Goal: Task Accomplishment & Management: Complete application form

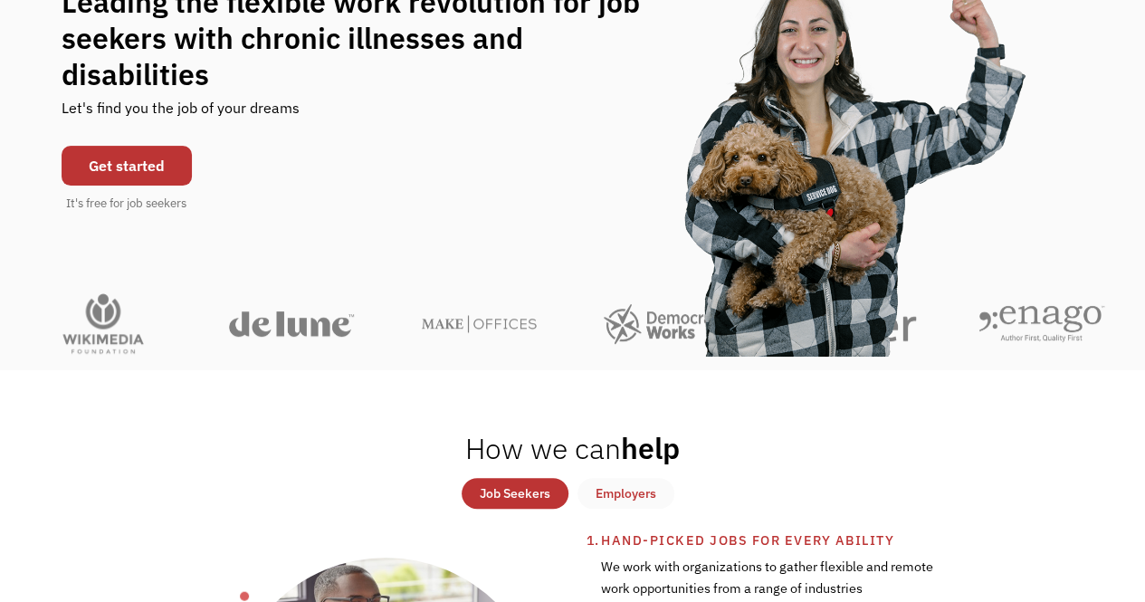
scroll to position [244, 0]
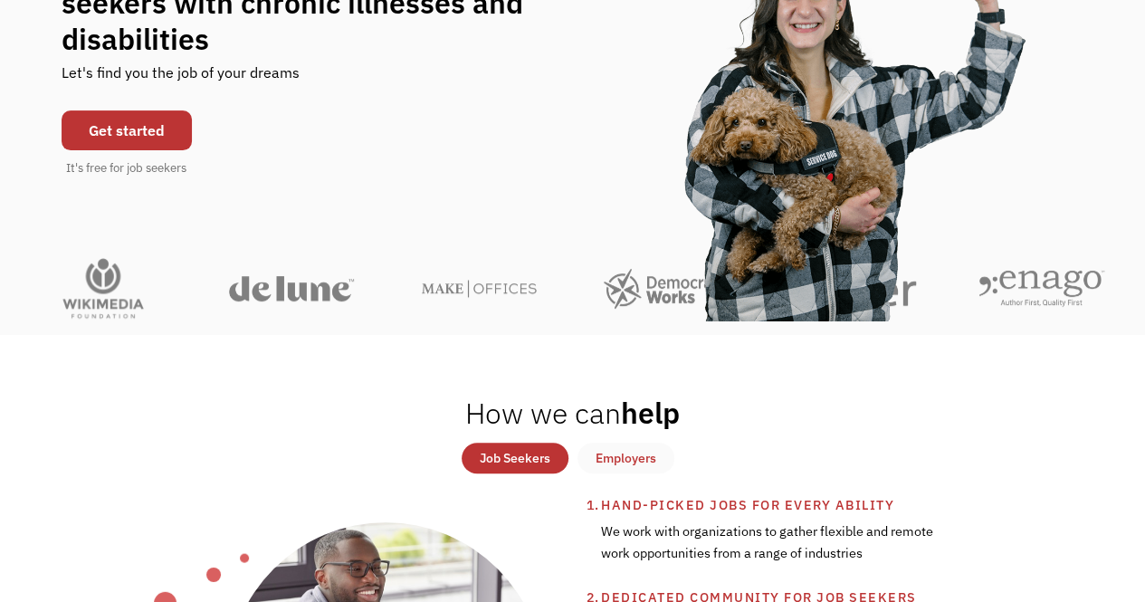
click at [170, 111] on link "Get started" at bounding box center [127, 130] width 130 height 40
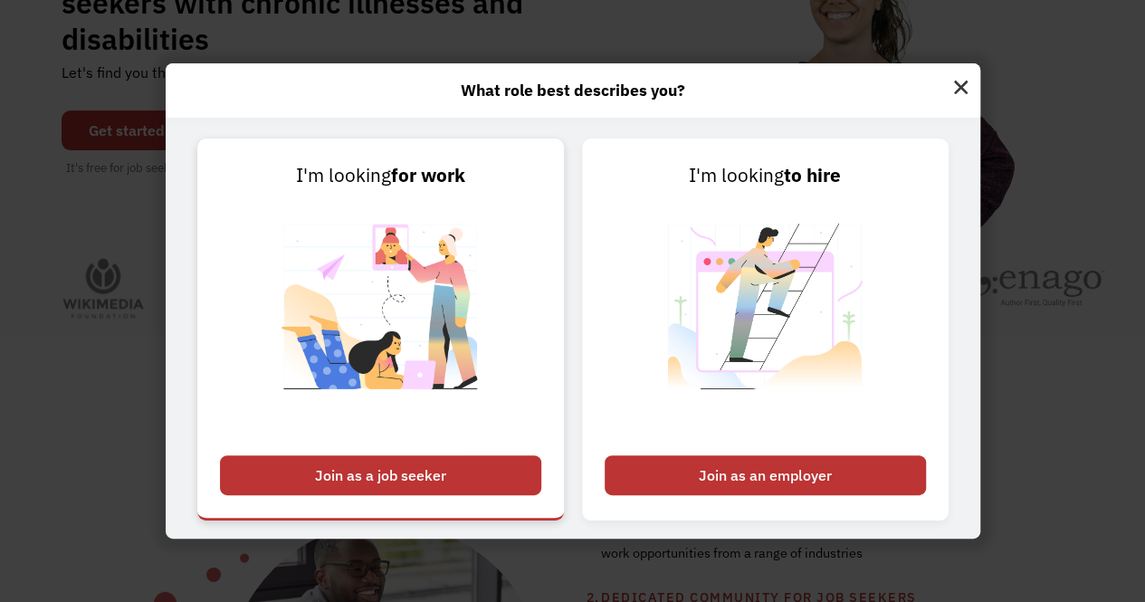
click at [393, 471] on div "Join as a job seeker" at bounding box center [380, 475] width 321 height 40
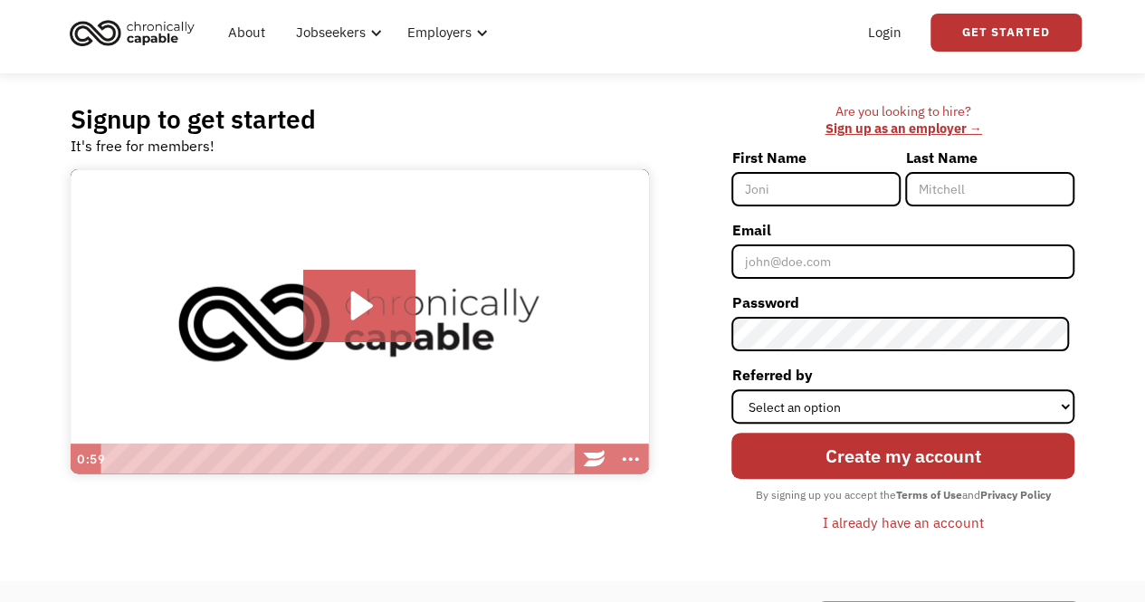
scroll to position [54, 0]
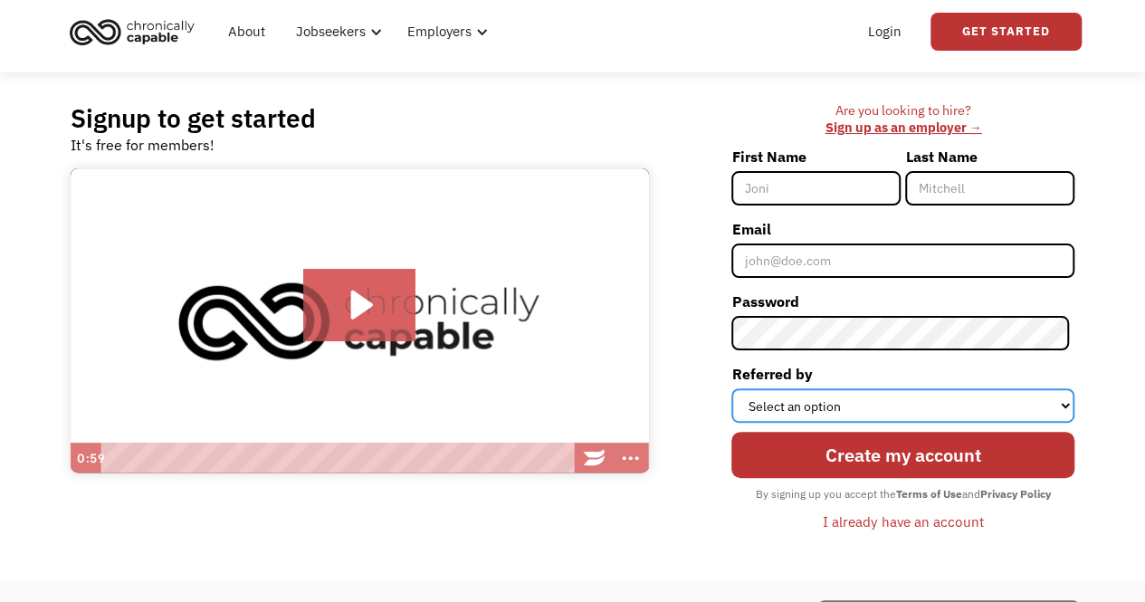
click at [1055, 396] on select "Select an option Instagram Facebook Twitter Search Engine News Article Word of …" at bounding box center [902, 405] width 343 height 34
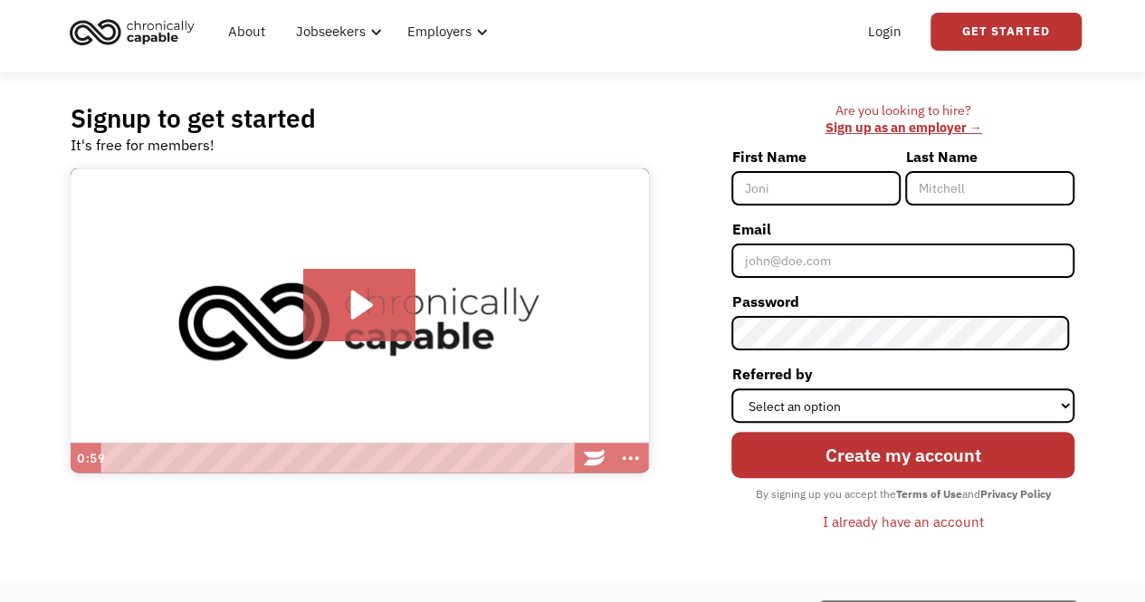
click at [1114, 330] on div "Signup to get started It's free for members! Click for sound @keyframes VOLUME_…" at bounding box center [572, 326] width 1145 height 508
click at [778, 191] on input "First Name" at bounding box center [815, 188] width 169 height 34
type input "[PERSON_NAME]"
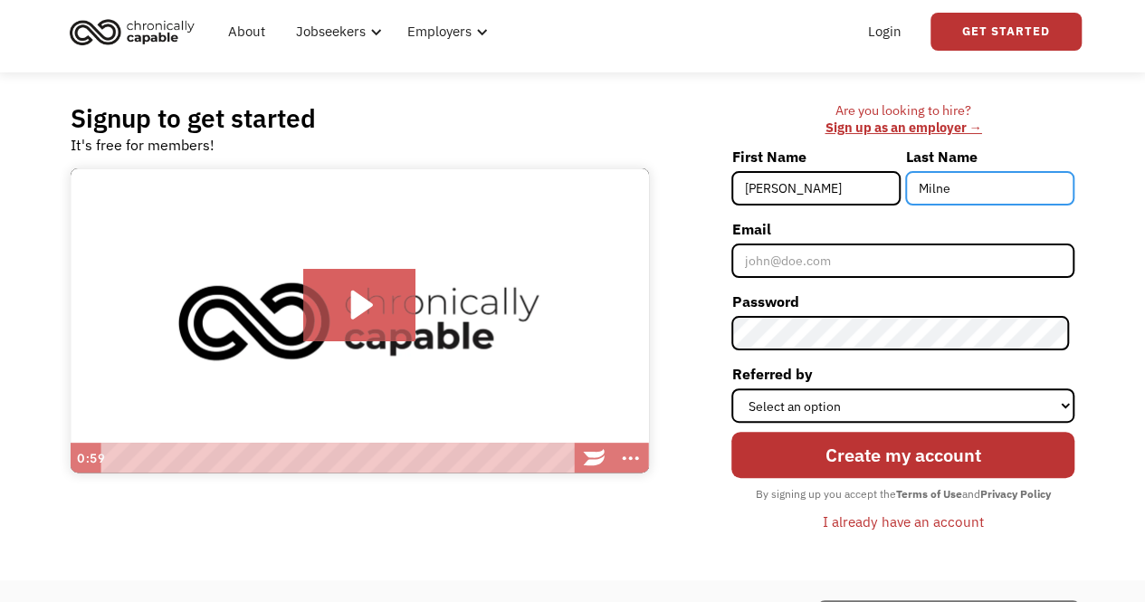
type input "Milne"
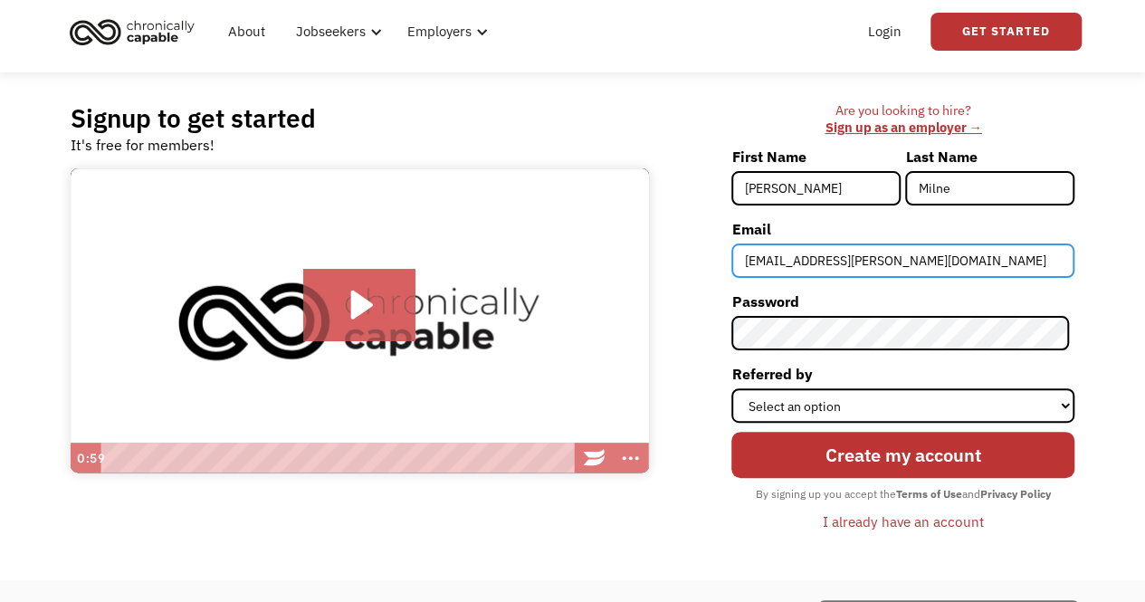
type input "[EMAIL_ADDRESS][PERSON_NAME][DOMAIN_NAME]"
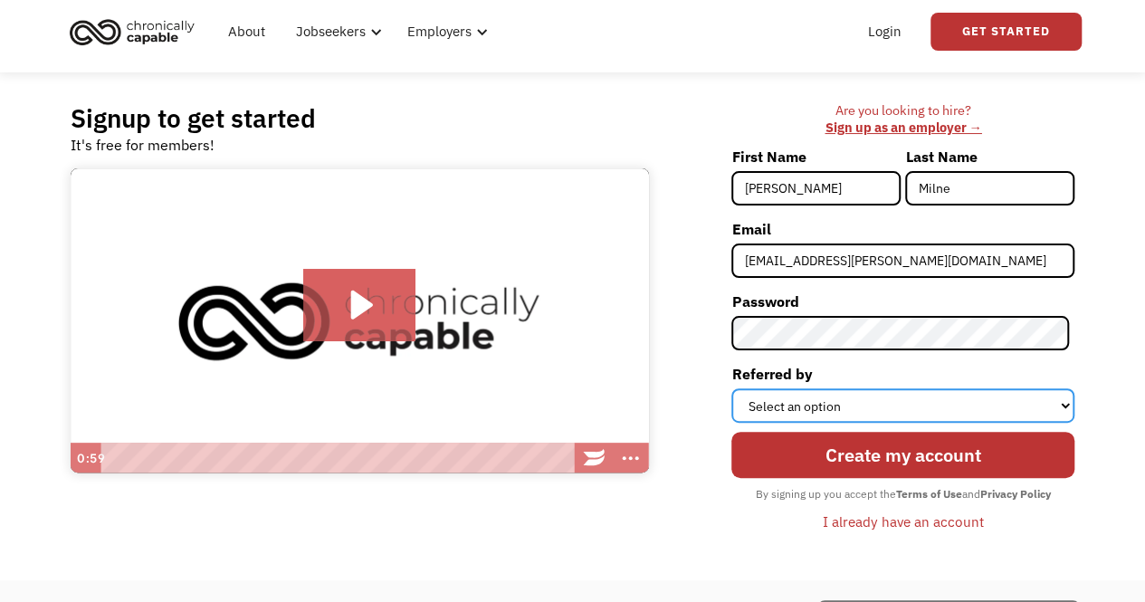
click at [914, 405] on select "Select an option Instagram Facebook Twitter Search Engine News Article Word of …" at bounding box center [902, 405] width 343 height 34
select select "Search Engine"
click at [737, 388] on select "Select an option Instagram Facebook Twitter Search Engine News Article Word of …" at bounding box center [902, 405] width 343 height 34
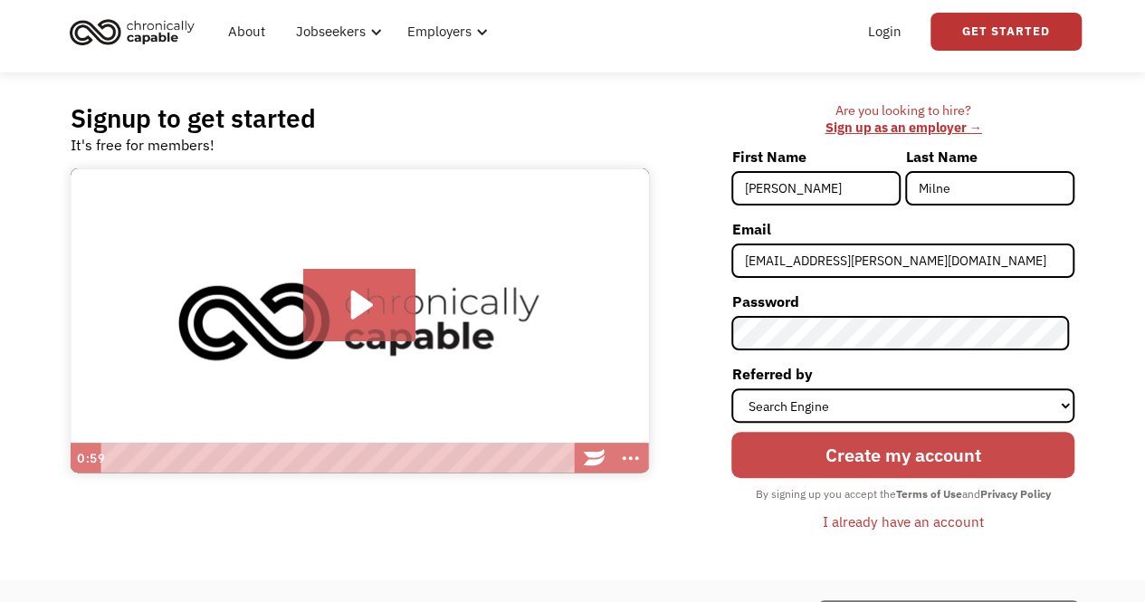
click at [917, 468] on input "Create my account" at bounding box center [902, 455] width 343 height 46
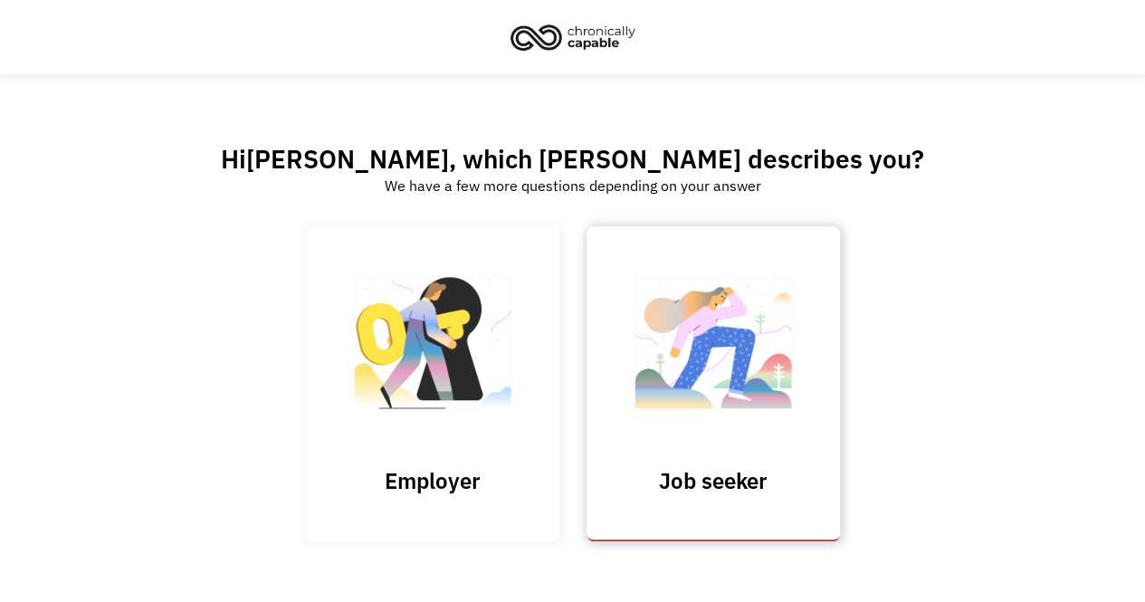
click at [807, 437] on link "Job seeker" at bounding box center [713, 383] width 253 height 314
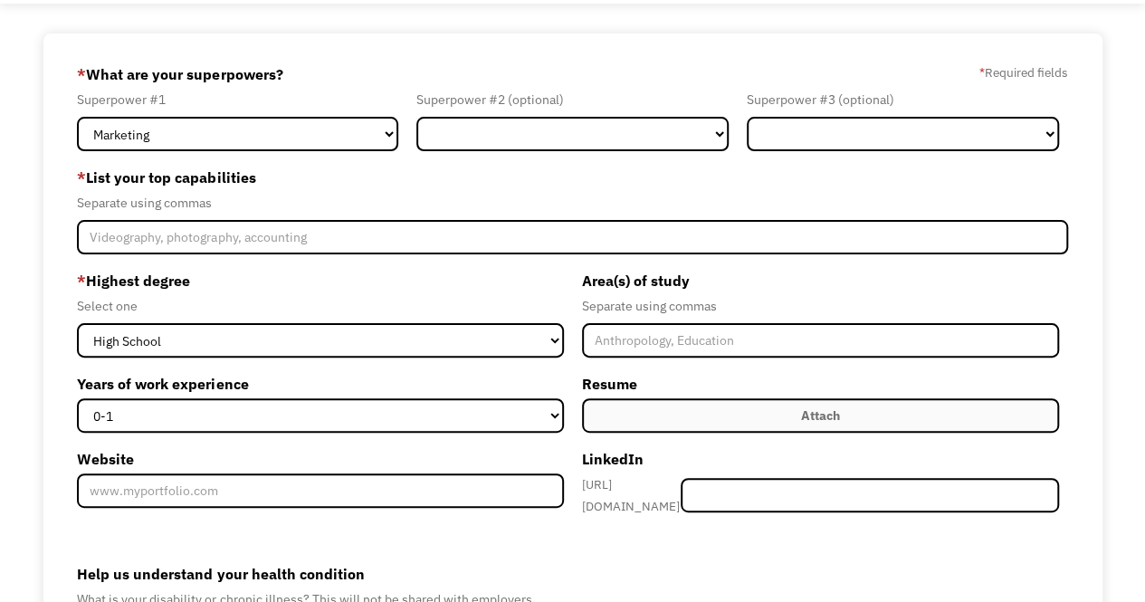
scroll to position [97, 0]
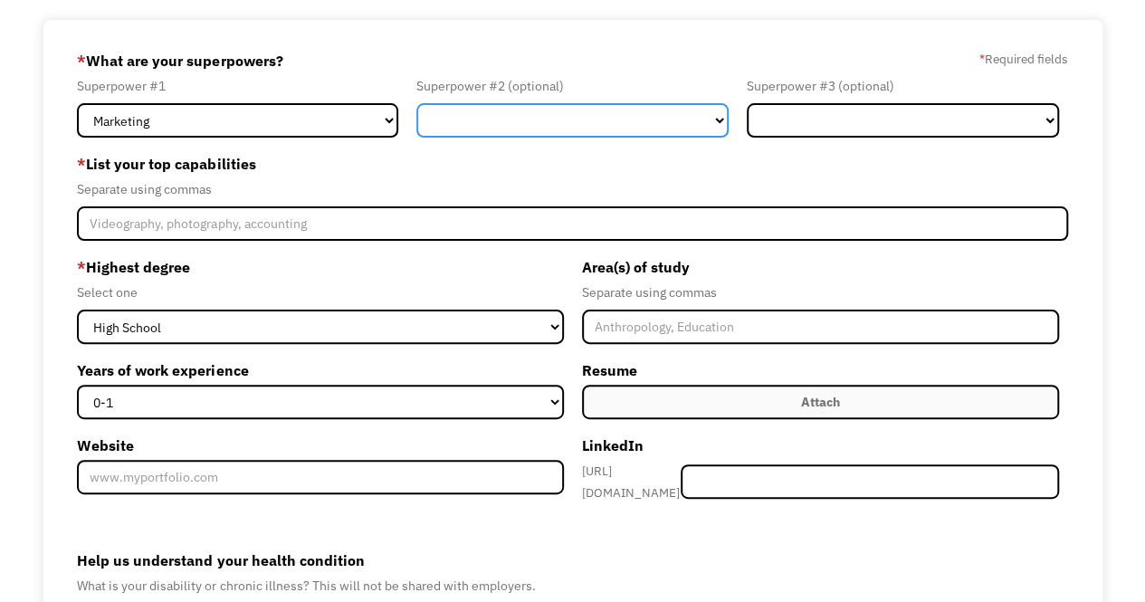
click at [680, 120] on select "Marketing Human Resources Finance Technology Operations Sales Industrial & Manu…" at bounding box center [572, 120] width 312 height 34
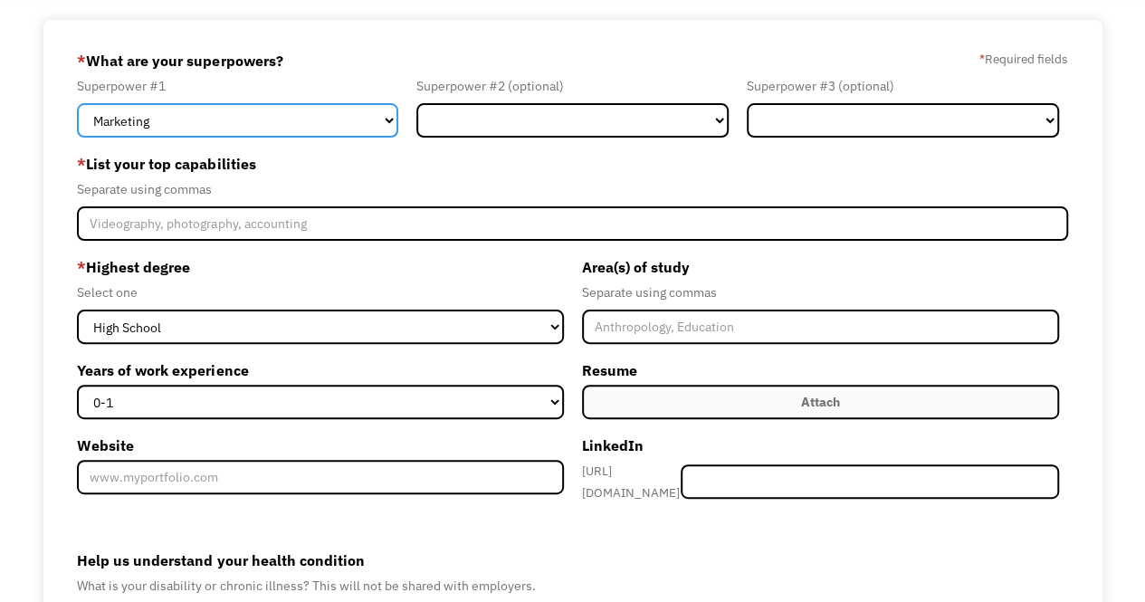
click at [368, 113] on select "Marketing Human Resources Finance Technology Operations Sales Industrial & Manu…" at bounding box center [237, 120] width 321 height 34
select select "Communications & Public Relations"
click at [77, 103] on select "Marketing Human Resources Finance Technology Operations Sales Industrial & Manu…" at bounding box center [237, 120] width 321 height 34
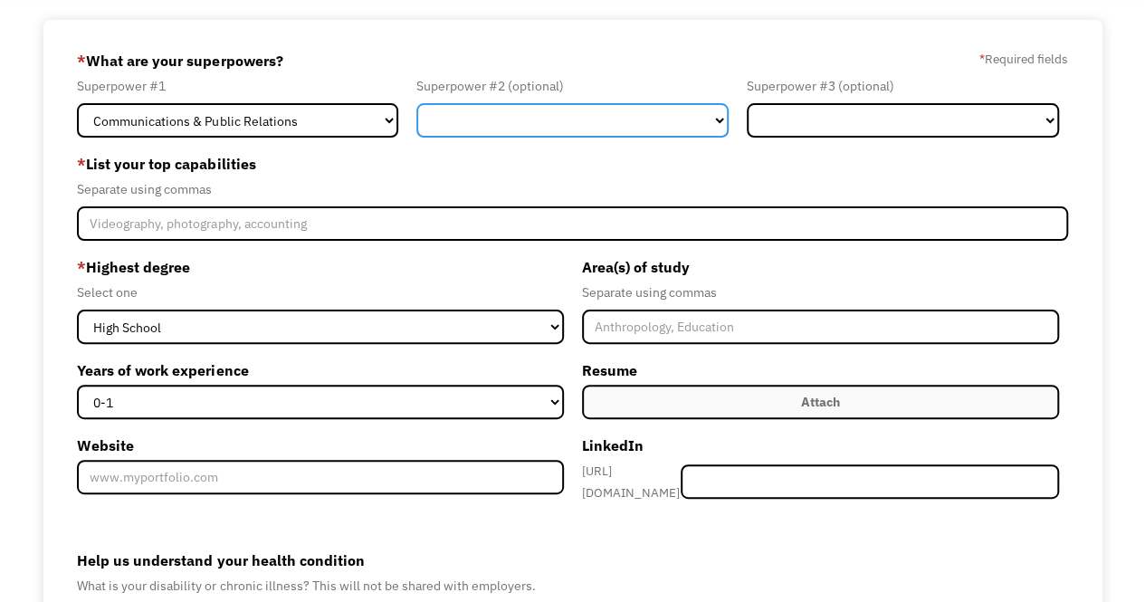
click at [639, 119] on select "Marketing Human Resources Finance Technology Operations Sales Industrial & Manu…" at bounding box center [572, 120] width 312 height 34
select select "Marketing"
click at [416, 103] on select "Marketing Human Resources Finance Technology Operations Sales Industrial & Manu…" at bounding box center [572, 120] width 312 height 34
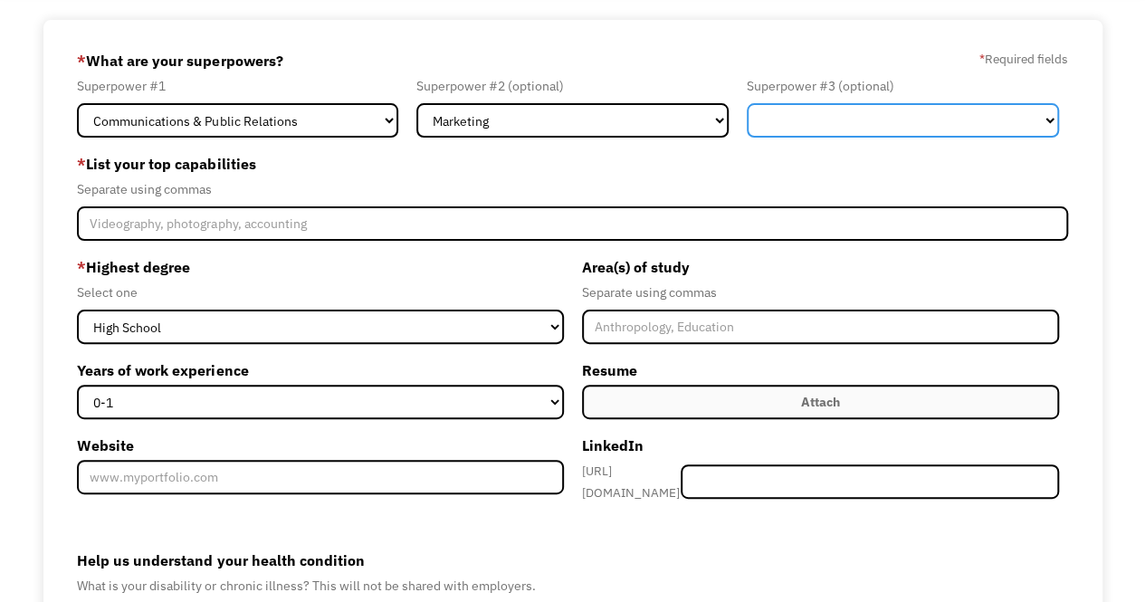
click at [841, 115] on select "Marketing Human Resources Finance Technology Operations Sales Industrial & Manu…" at bounding box center [903, 120] width 312 height 34
select select "Administration"
click at [747, 103] on select "Marketing Human Resources Finance Technology Operations Sales Industrial & Manu…" at bounding box center [903, 120] width 312 height 34
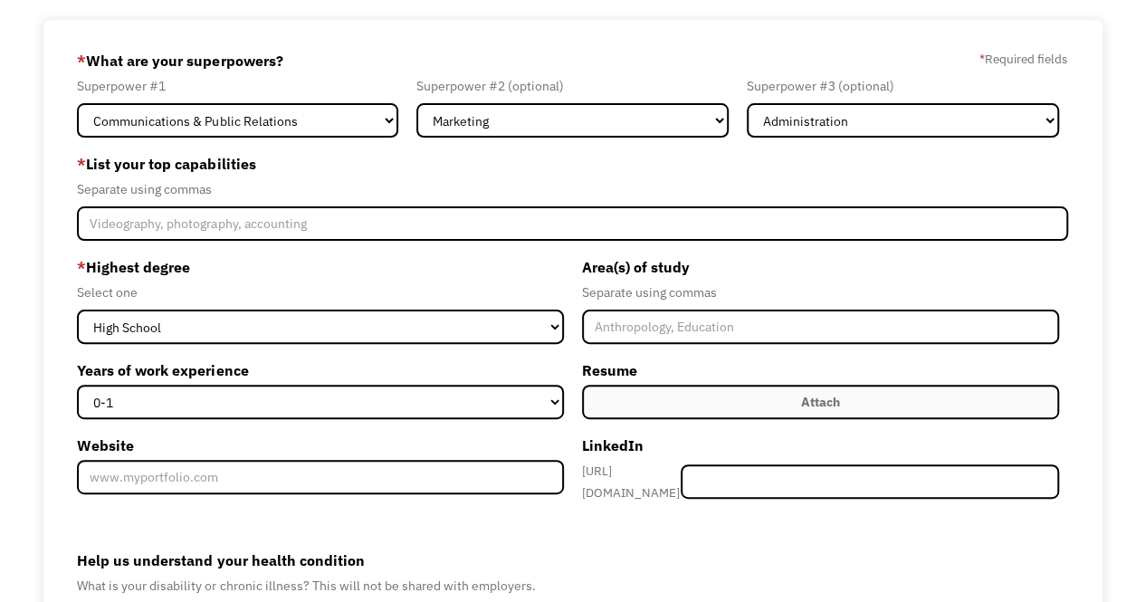
click at [639, 183] on div "Separate using commas" at bounding box center [572, 189] width 990 height 22
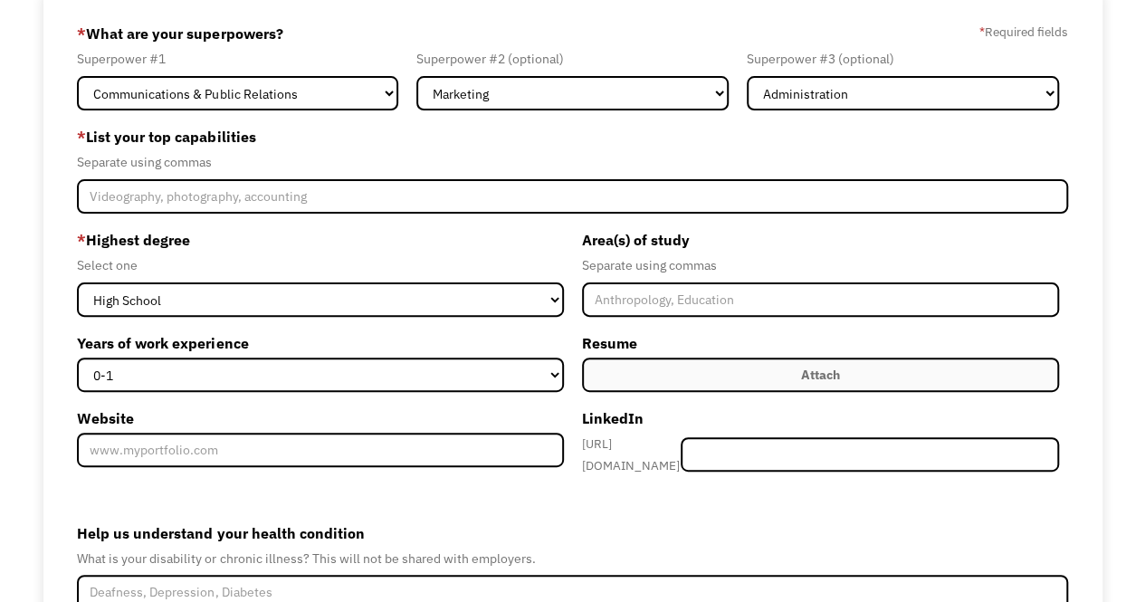
scroll to position [89, 0]
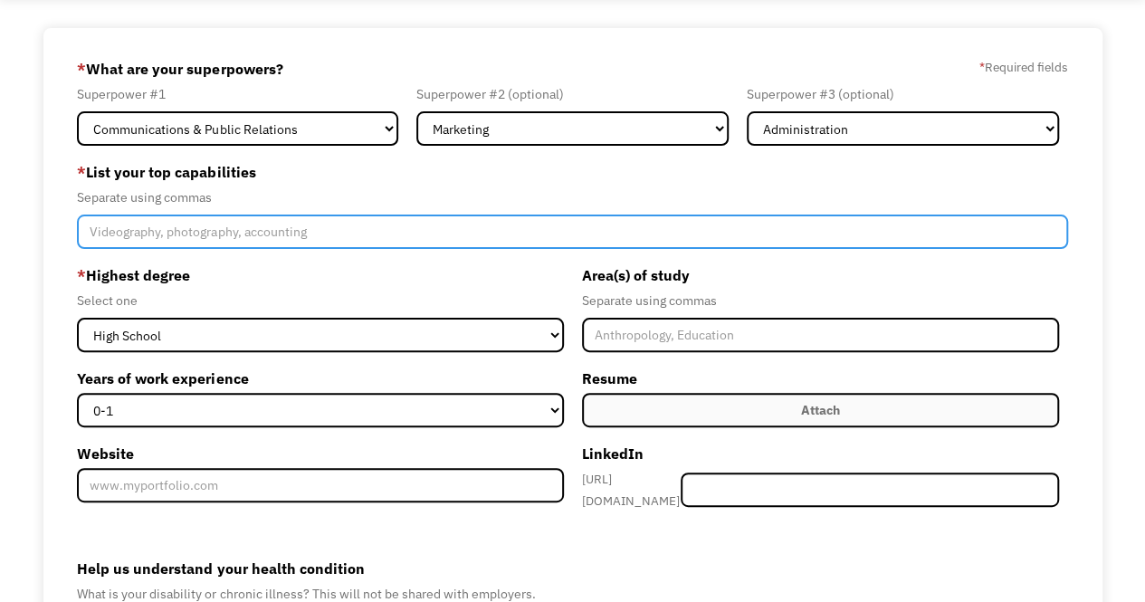
click at [251, 231] on input "Member-Create-Step1" at bounding box center [572, 232] width 990 height 34
click at [336, 229] on input "strategic planning, campaign development, brand management," at bounding box center [572, 232] width 990 height 34
click at [492, 239] on input "strategic planning, campaign development, brand management," at bounding box center [572, 232] width 990 height 34
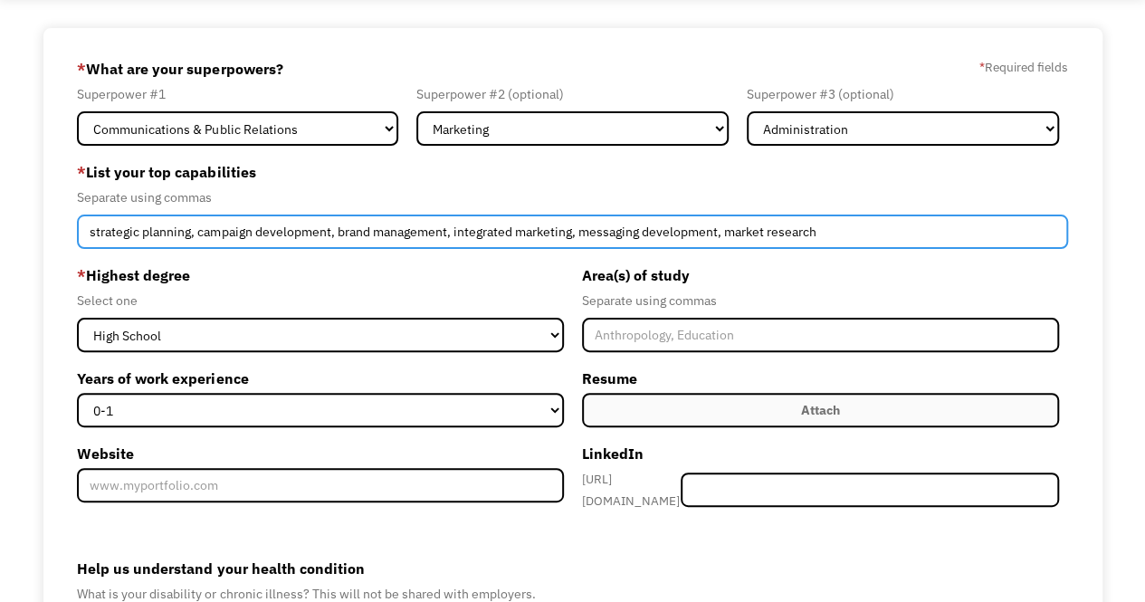
type input "strategic planning, campaign development, brand management, integrated marketin…"
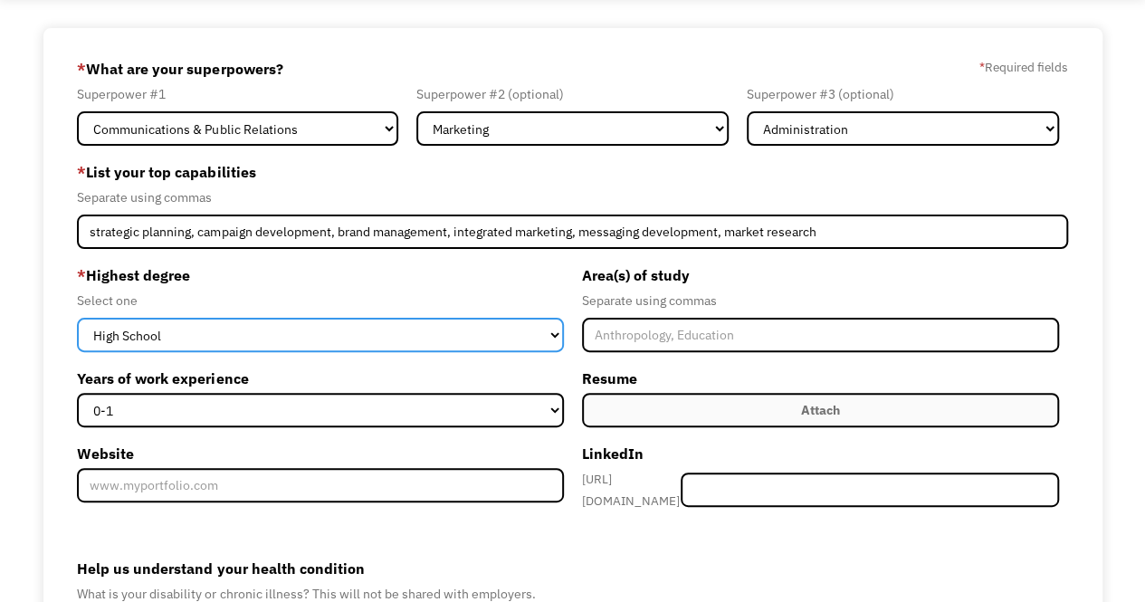
click at [496, 330] on select "High School Associates Bachelors Master's PhD" at bounding box center [320, 335] width 486 height 34
select select "bachelors"
click at [77, 318] on select "High School Associates Bachelors Master's PhD" at bounding box center [320, 335] width 486 height 34
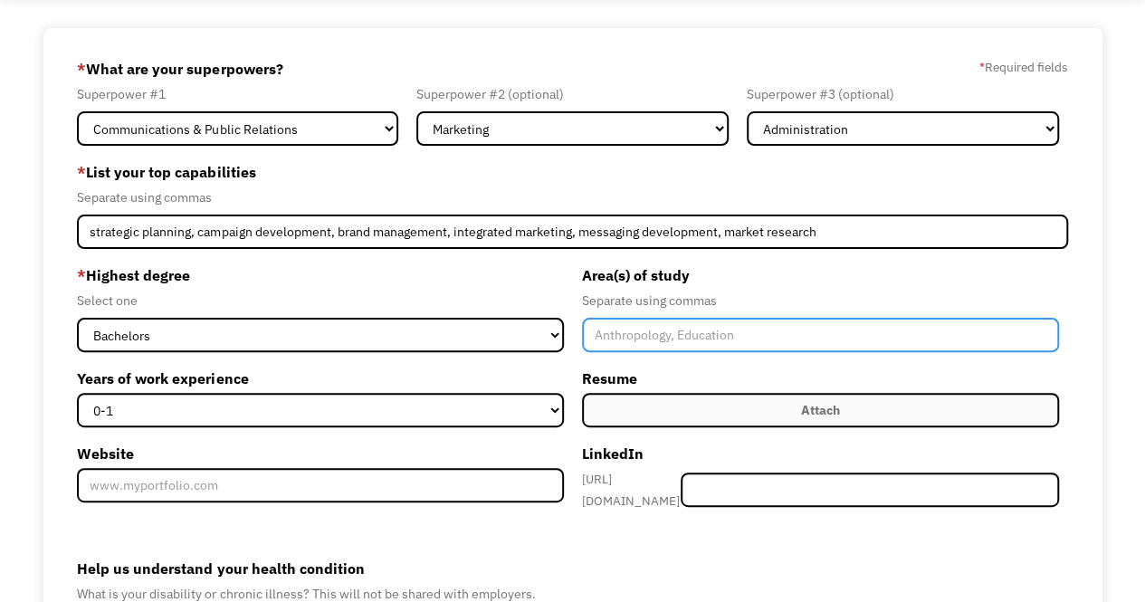
click at [686, 339] on input "Member-Create-Step1" at bounding box center [820, 335] width 477 height 34
type input "Communications, Public Relations"
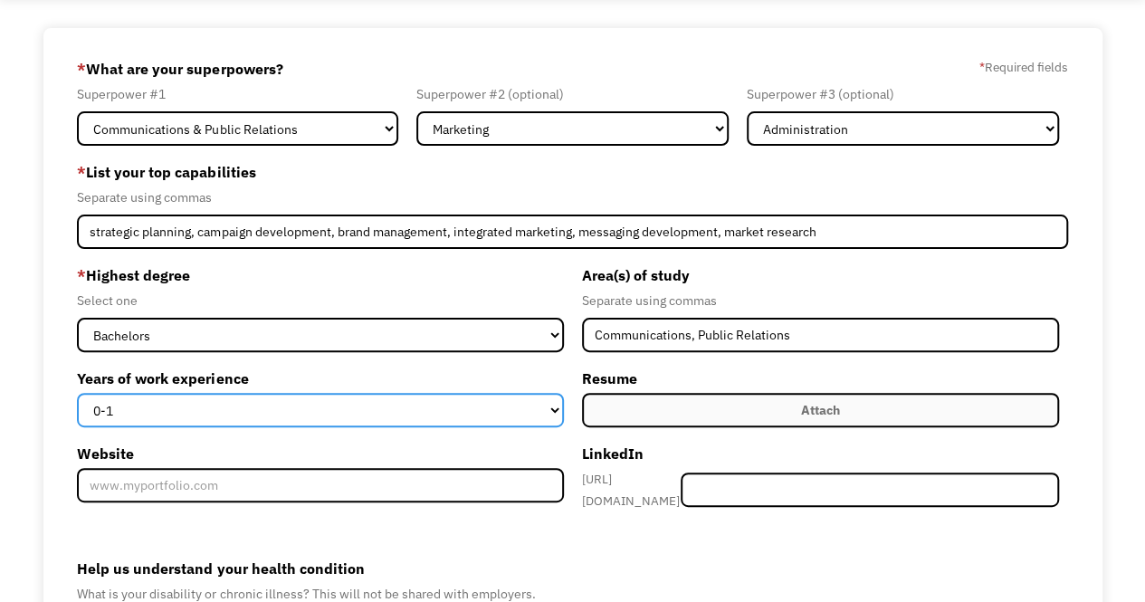
click at [537, 406] on select "0-1 2-4 5-10 11-15 15+" at bounding box center [320, 410] width 486 height 34
select select "11-15"
click at [77, 393] on select "0-1 2-4 5-10 11-15 15+" at bounding box center [320, 410] width 486 height 34
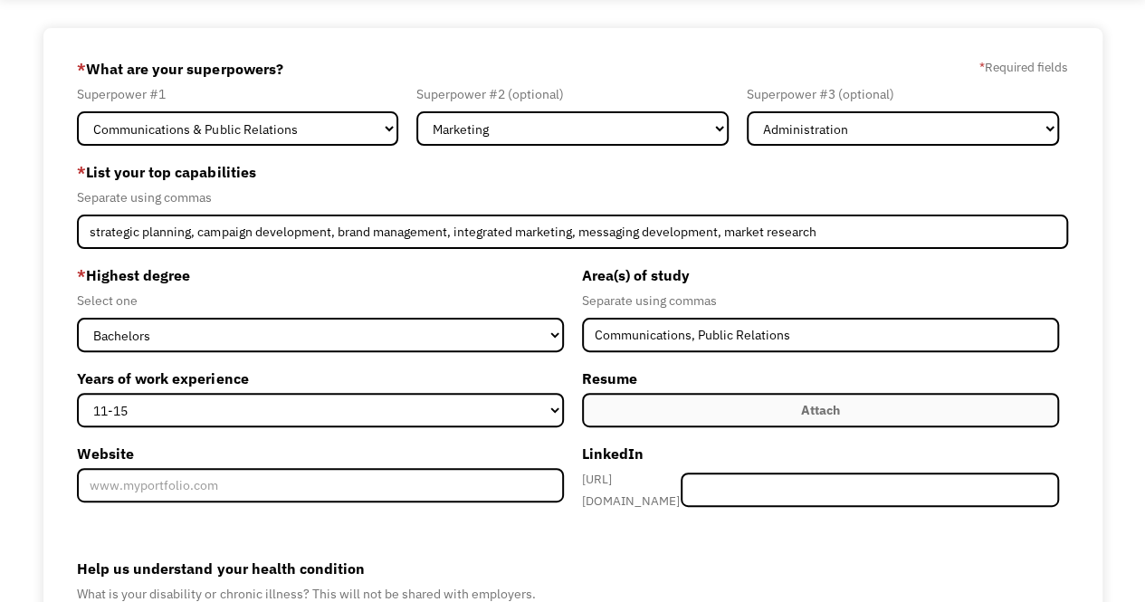
click at [649, 524] on form "68e11b9a304703917b922791 milne.e.pamela@gmail.com Pamela Milne Search Engine * …" at bounding box center [572, 407] width 990 height 706
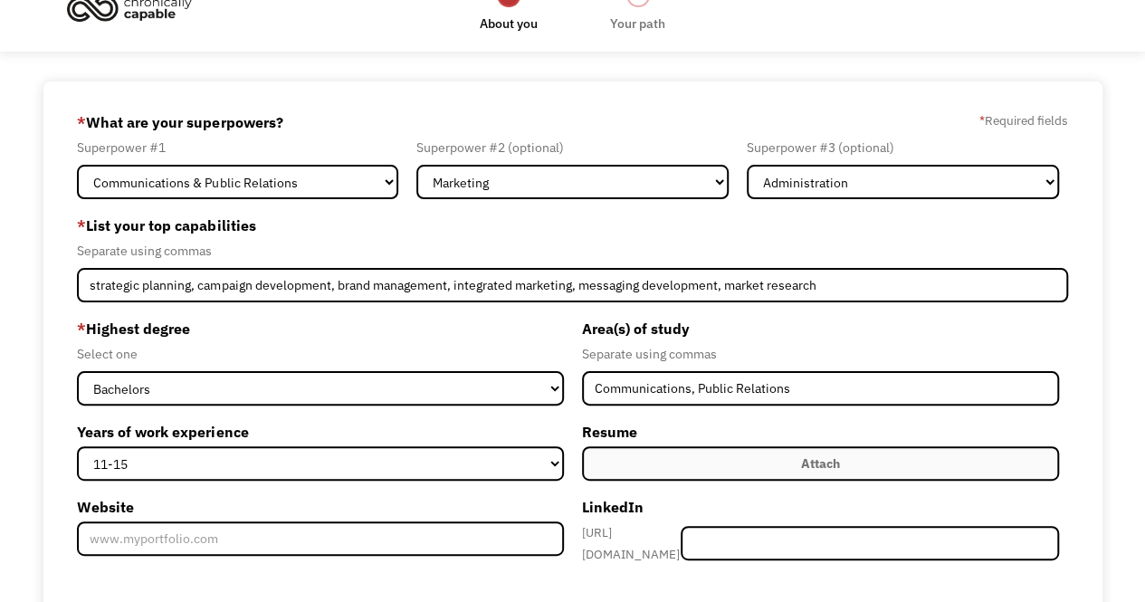
scroll to position [0, 0]
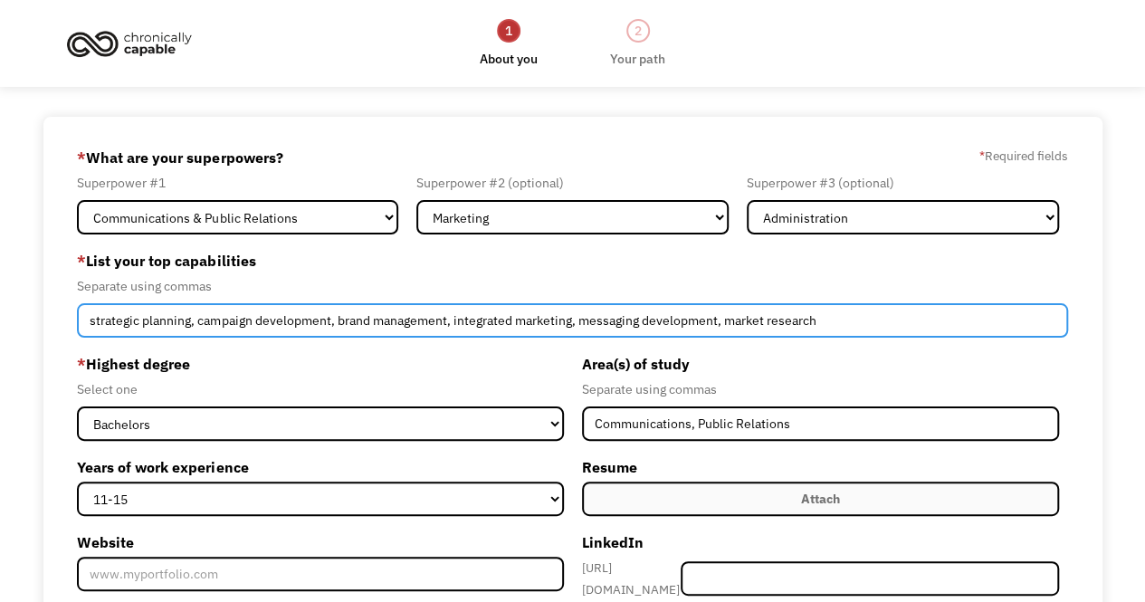
click at [868, 325] on input "strategic planning, campaign development, brand management, integrated marketin…" at bounding box center [572, 320] width 990 height 34
type input "strategic planning, campaign development, brand management, integrated marketin…"
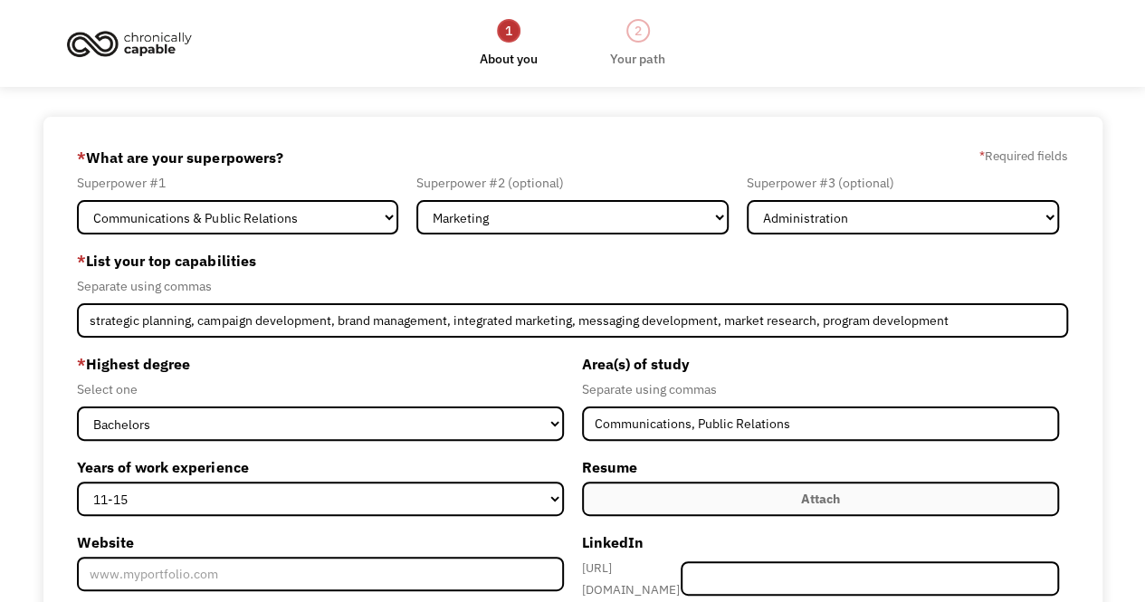
click at [1097, 288] on div "68e11b9a304703917b922791 milne.e.pamela@gmail.com Pamela Milne Search Engine * …" at bounding box center [572, 496] width 1059 height 759
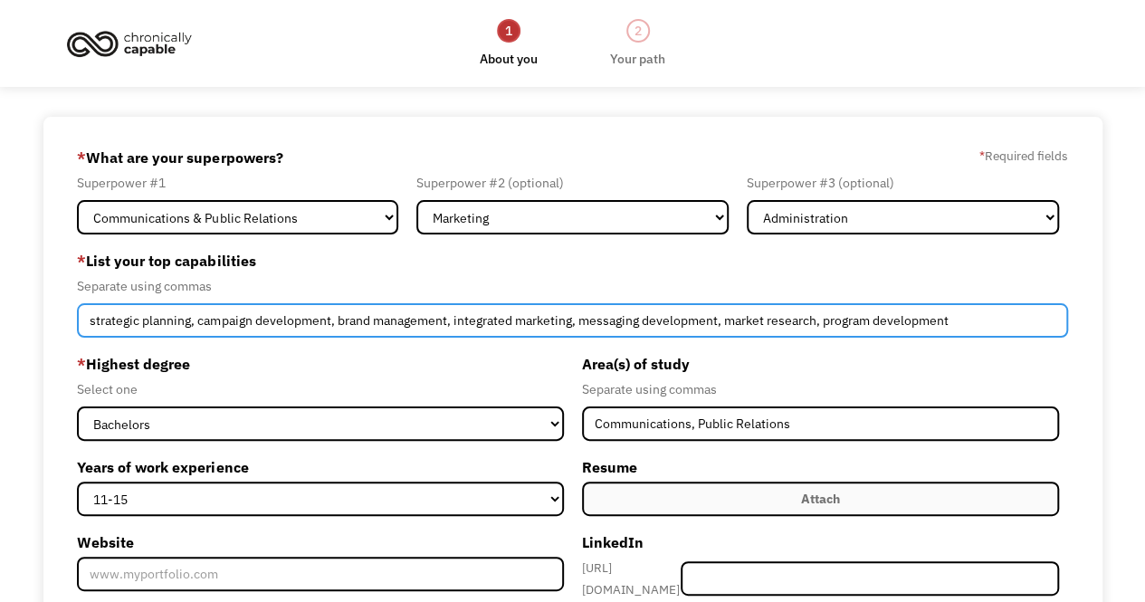
click at [206, 324] on input "strategic planning, campaign development, brand management, integrated marketin…" at bounding box center [572, 320] width 990 height 34
click at [192, 315] on input "strategic planning, campaign development, brand management, integrated marketin…" at bounding box center [572, 320] width 990 height 34
click at [1023, 329] on input "strategic planning, campaign development, brand management, integrated marketin…" at bounding box center [572, 320] width 990 height 34
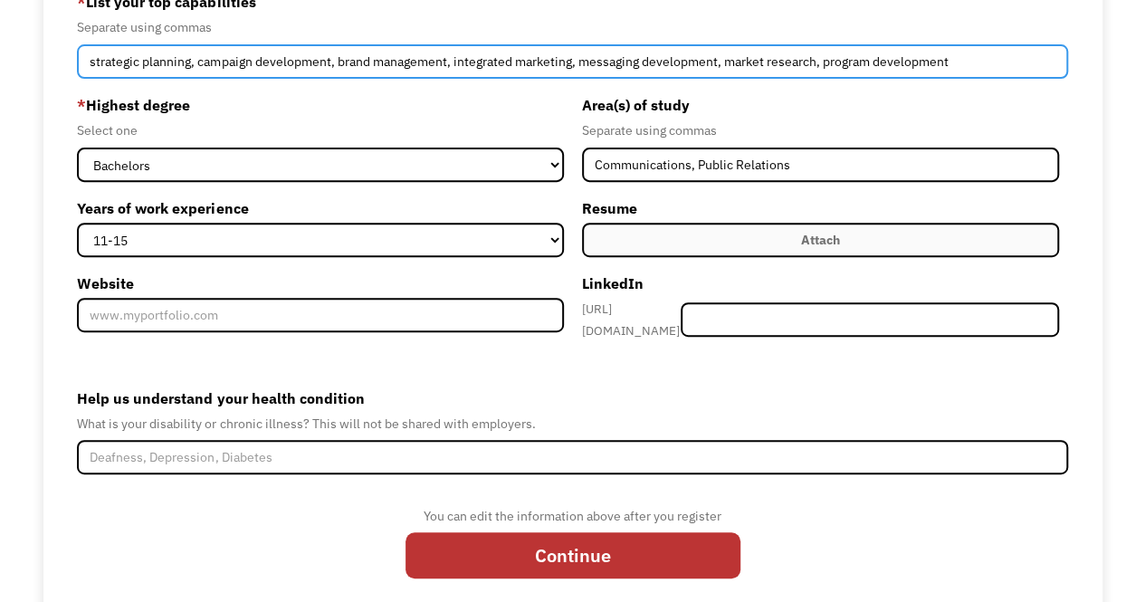
scroll to position [294, 0]
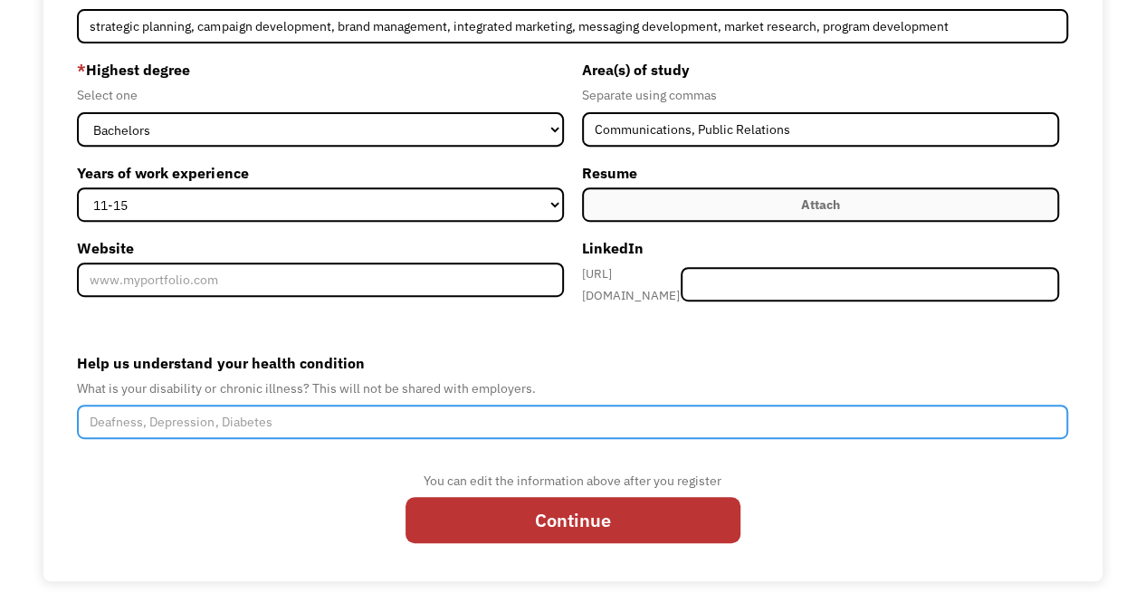
click at [324, 407] on input "Help us understand your health condition" at bounding box center [572, 422] width 990 height 34
type input "E"
click at [418, 415] on input "Endometriosis, Adenomyosis, Connective Tissue Disorder, Stenosis" at bounding box center [572, 422] width 990 height 34
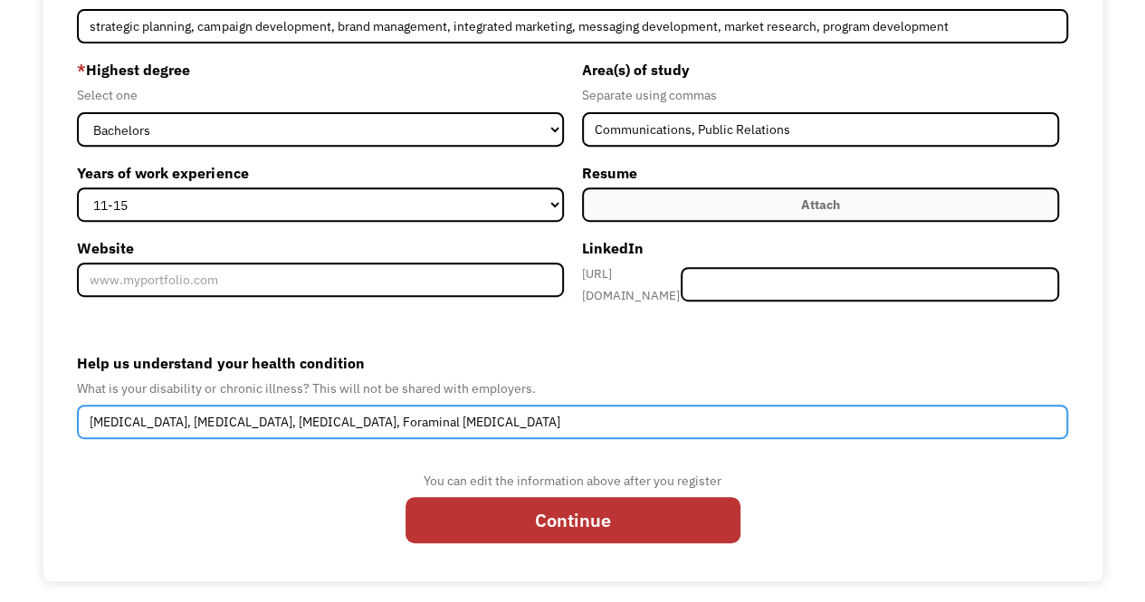
click at [606, 410] on input "Endometriosis, Adenomyosis, Connective Tissue Disorder, Foraminal Stenosis" at bounding box center [572, 422] width 990 height 34
type input "Endometriosis, Adenomyosis, Connective Tissue Disorder, Foraminal Stenosis"
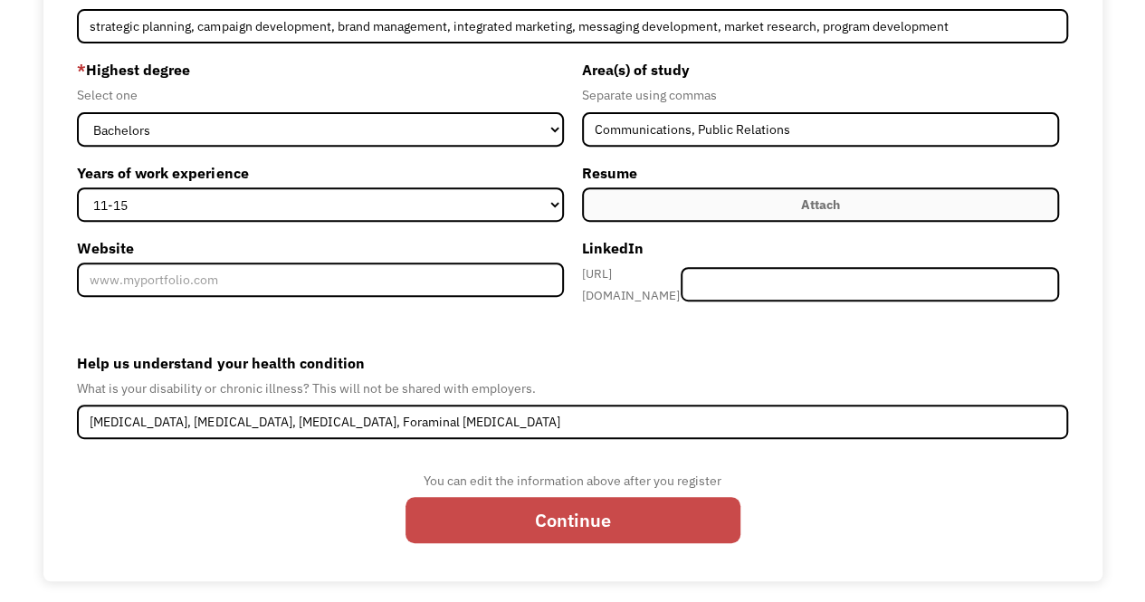
click at [697, 522] on input "Continue" at bounding box center [573, 520] width 335 height 46
type input "Please wait..."
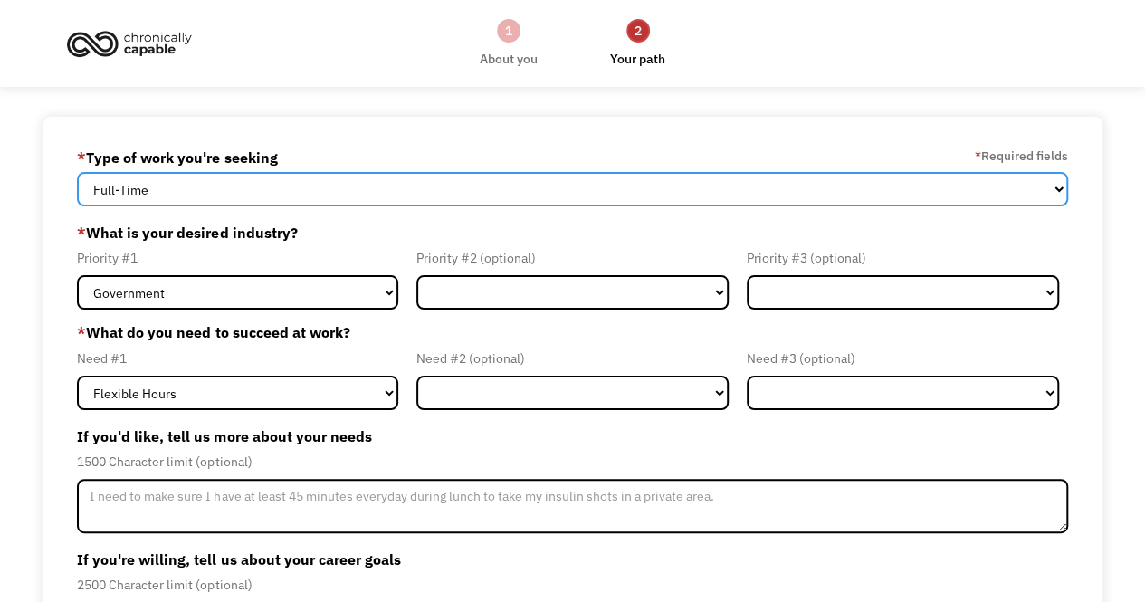
click at [562, 196] on select "Full-Time Part-Time Both Full-Time and Part-Time" at bounding box center [572, 189] width 990 height 34
click at [77, 172] on select "Full-Time Part-Time Both Full-Time and Part-Time" at bounding box center [572, 189] width 990 height 34
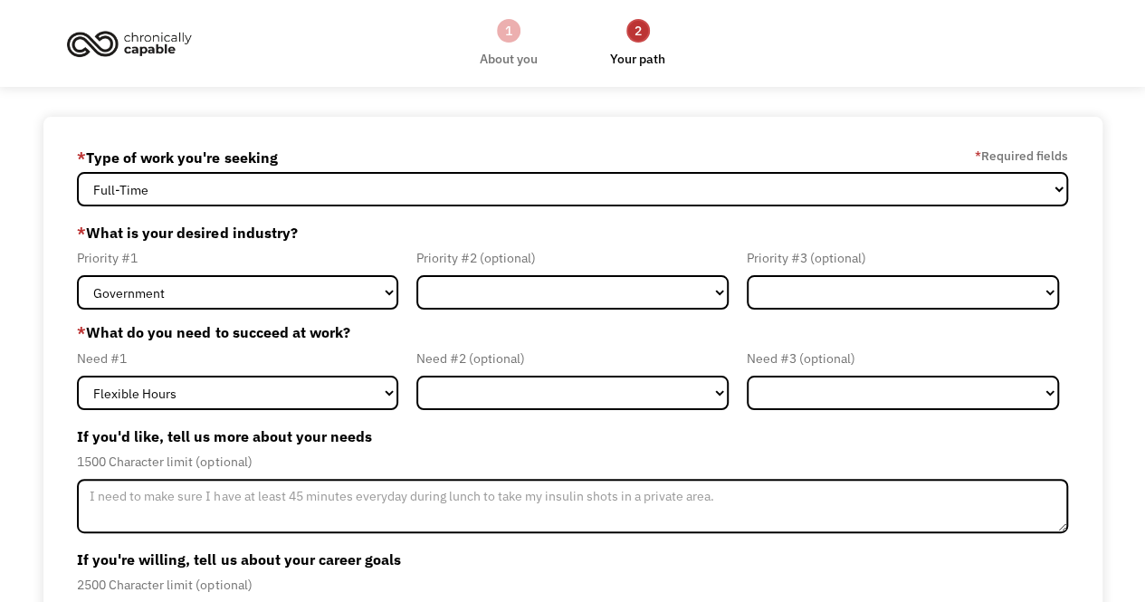
click at [1128, 201] on div "68e11b9a304703917b922791 [PERSON_NAME][EMAIL_ADDRESS][PERSON_NAME][DOMAIN_NAME]…" at bounding box center [572, 457] width 1145 height 681
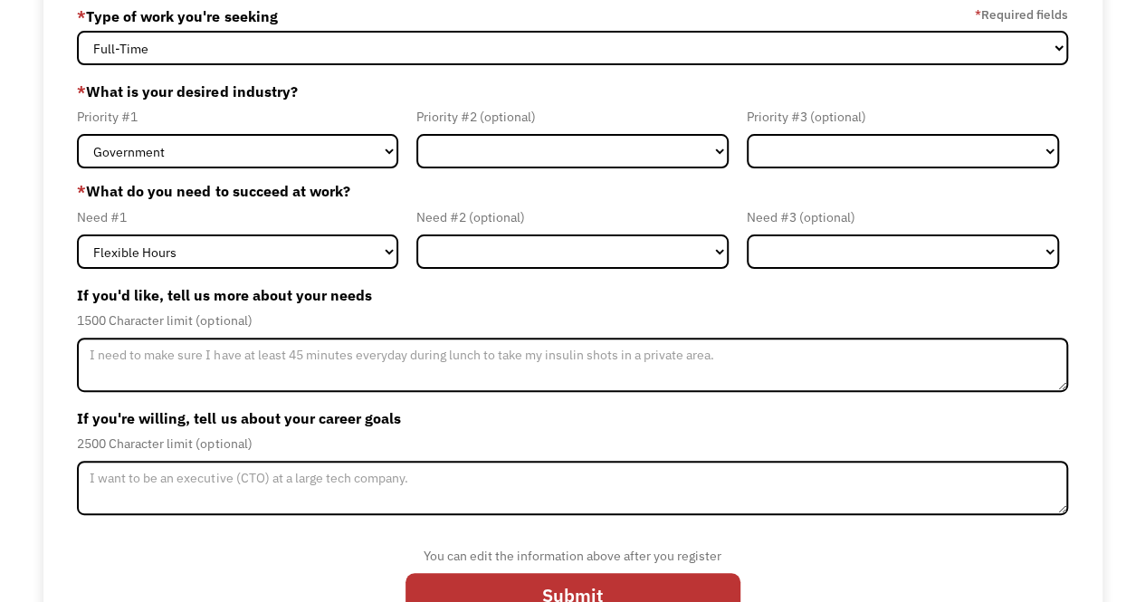
scroll to position [105, 0]
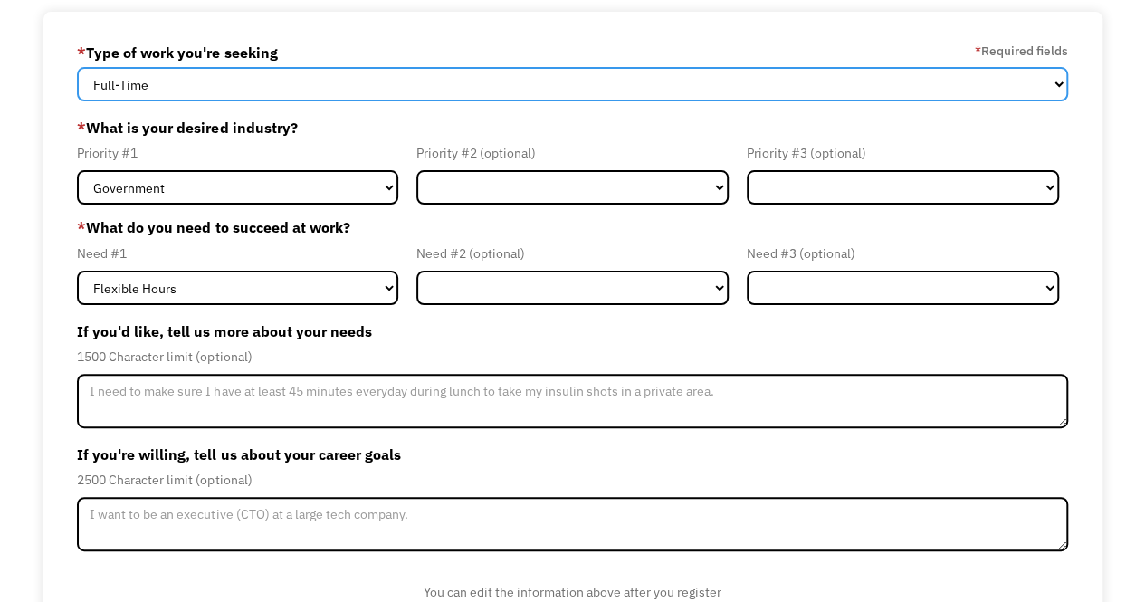
drag, startPoint x: 1021, startPoint y: 86, endPoint x: 1002, endPoint y: 85, distance: 19.0
click at [1021, 86] on select "Full-Time Part-Time Both Full-Time and Part-Time" at bounding box center [572, 84] width 990 height 34
select select "Both Full-Time and Part-Time"
click at [77, 67] on select "Full-Time Part-Time Both Full-Time and Part-Time" at bounding box center [572, 84] width 990 height 34
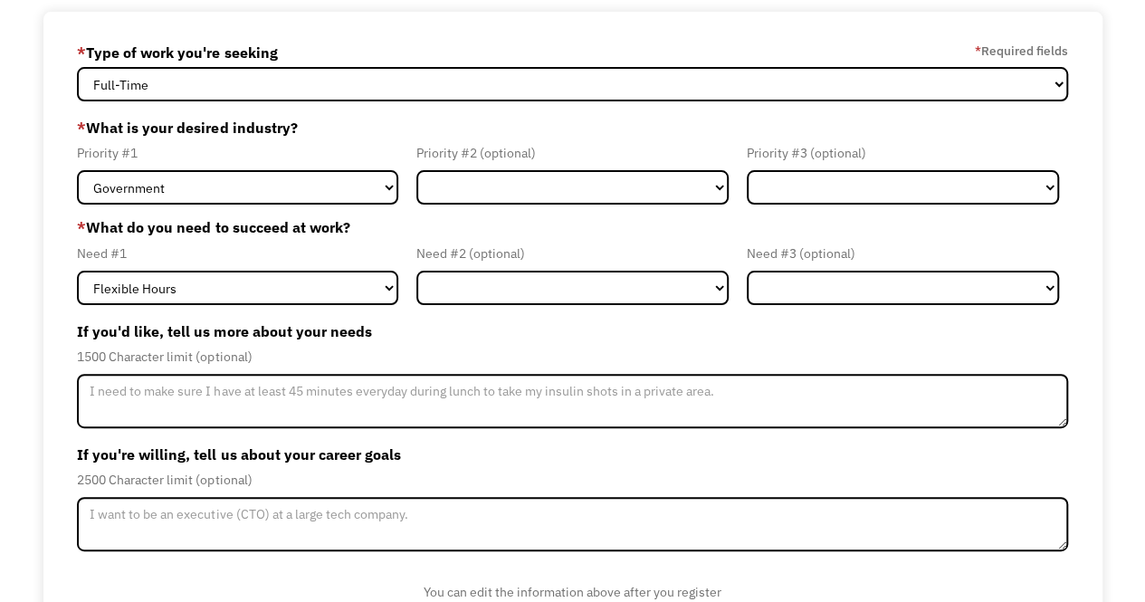
click at [1133, 127] on div "68e11b9a304703917b922791 [PERSON_NAME][EMAIL_ADDRESS][PERSON_NAME][DOMAIN_NAME]…" at bounding box center [572, 352] width 1145 height 681
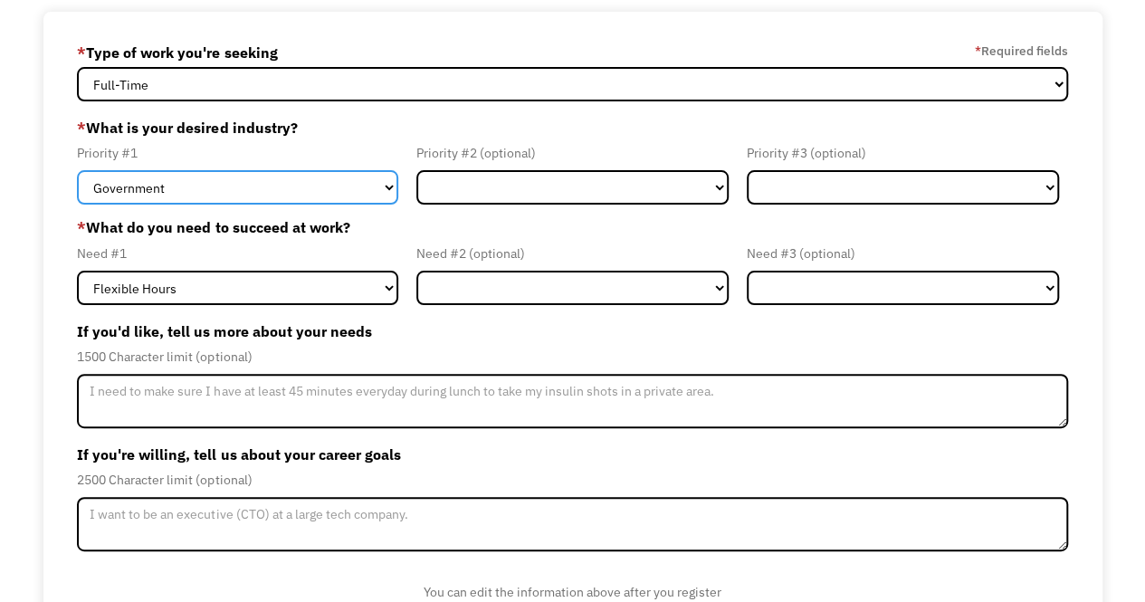
click at [375, 189] on select "Government Finance & Insurance Health & Social Care Tech & Engineering Creative…" at bounding box center [237, 187] width 321 height 34
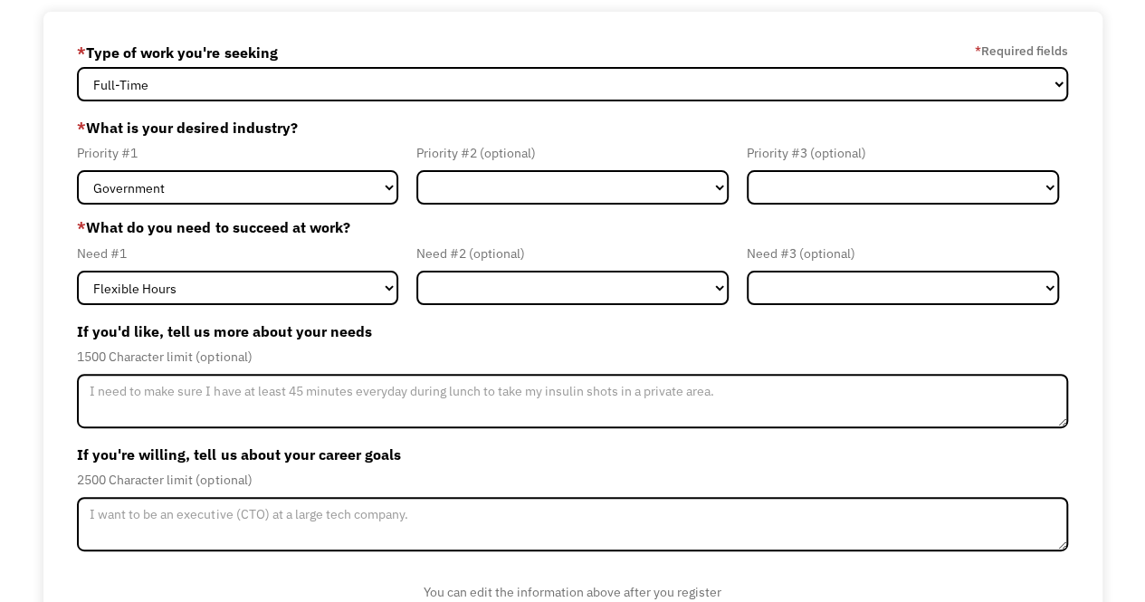
click at [559, 131] on label "* What is your desired industry?" at bounding box center [572, 127] width 990 height 29
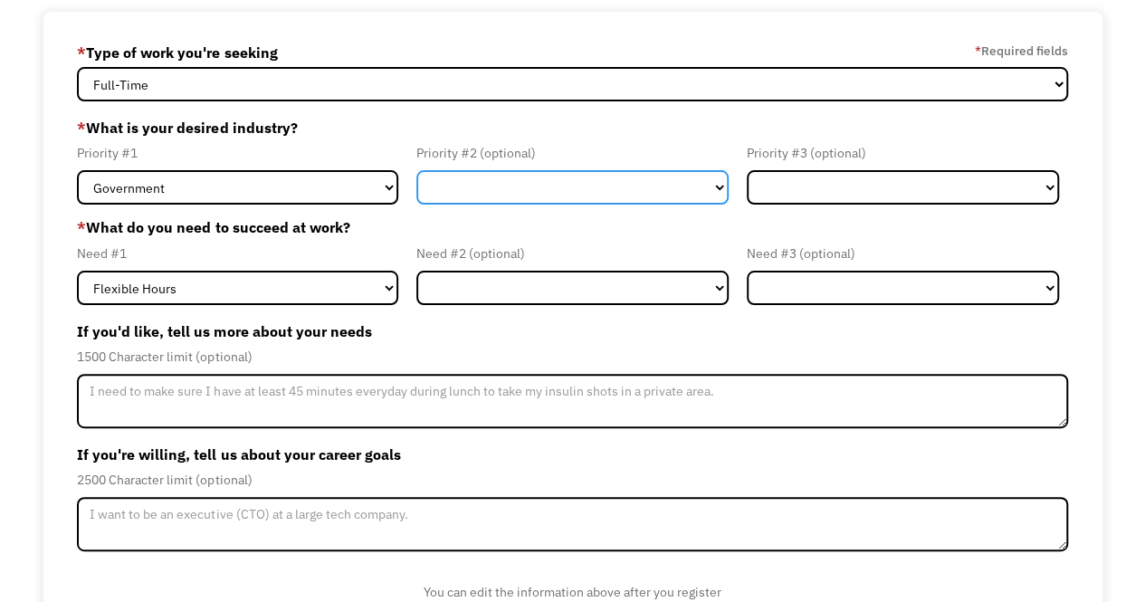
click at [664, 189] on select "Government Finance & Insurance Health & Social Care Tech & Engineering Creative…" at bounding box center [572, 187] width 312 height 34
click at [416, 170] on select "Government Finance & Insurance Health & Social Care Tech & Engineering Creative…" at bounding box center [572, 187] width 312 height 34
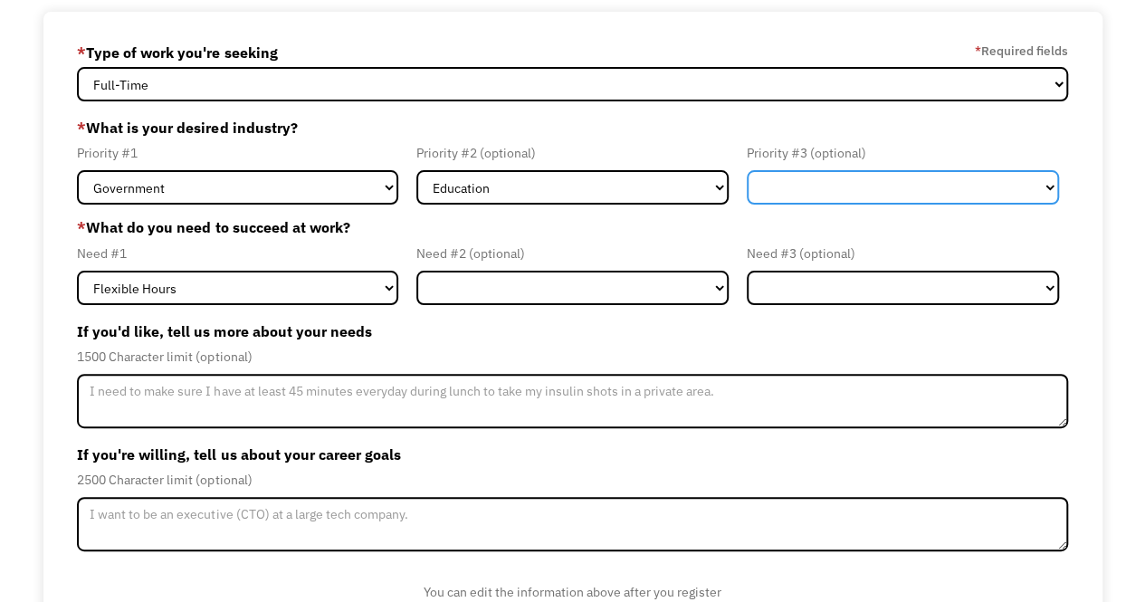
click at [831, 191] on select "Government Finance & Insurance Health & Social Care Tech & Engineering Creative…" at bounding box center [903, 187] width 312 height 34
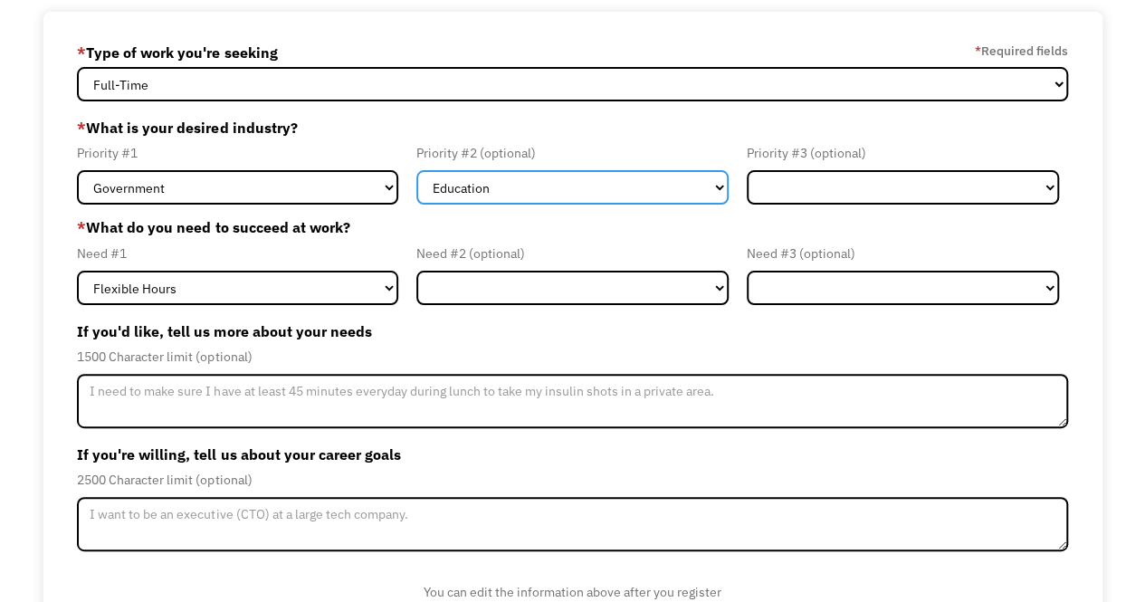
click at [700, 179] on select "Government Finance & Insurance Health & Social Care Tech & Engineering Creative…" at bounding box center [572, 187] width 312 height 34
select select "Health & Social Care"
click at [416, 170] on select "Government Finance & Insurance Health & Social Care Tech & Engineering Creative…" at bounding box center [572, 187] width 312 height 34
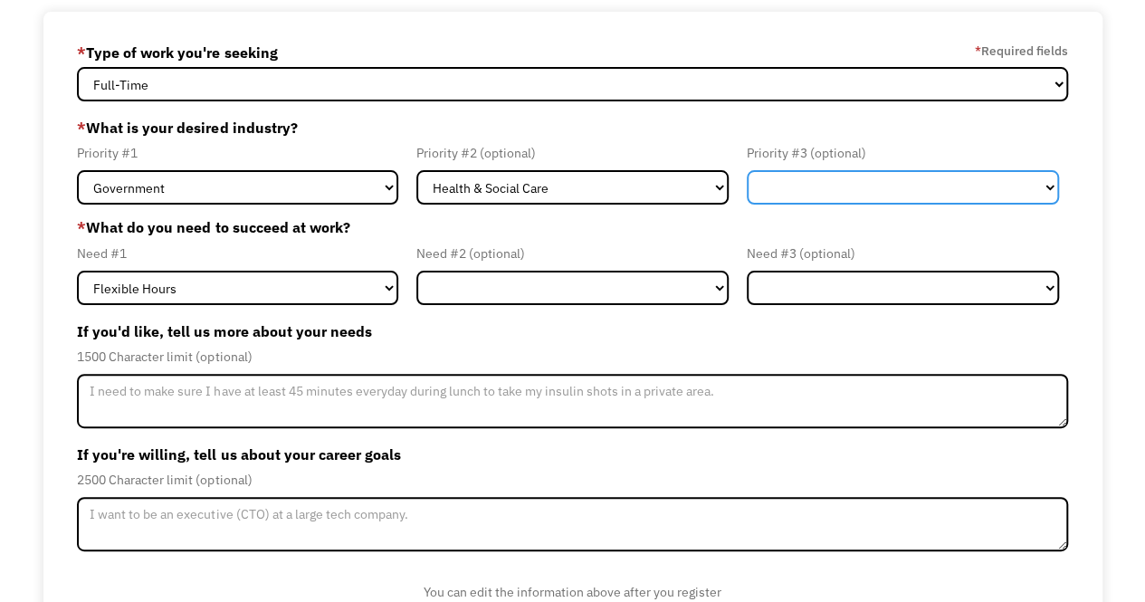
click at [818, 180] on select "Government Finance & Insurance Health & Social Care Tech & Engineering Creative…" at bounding box center [903, 187] width 312 height 34
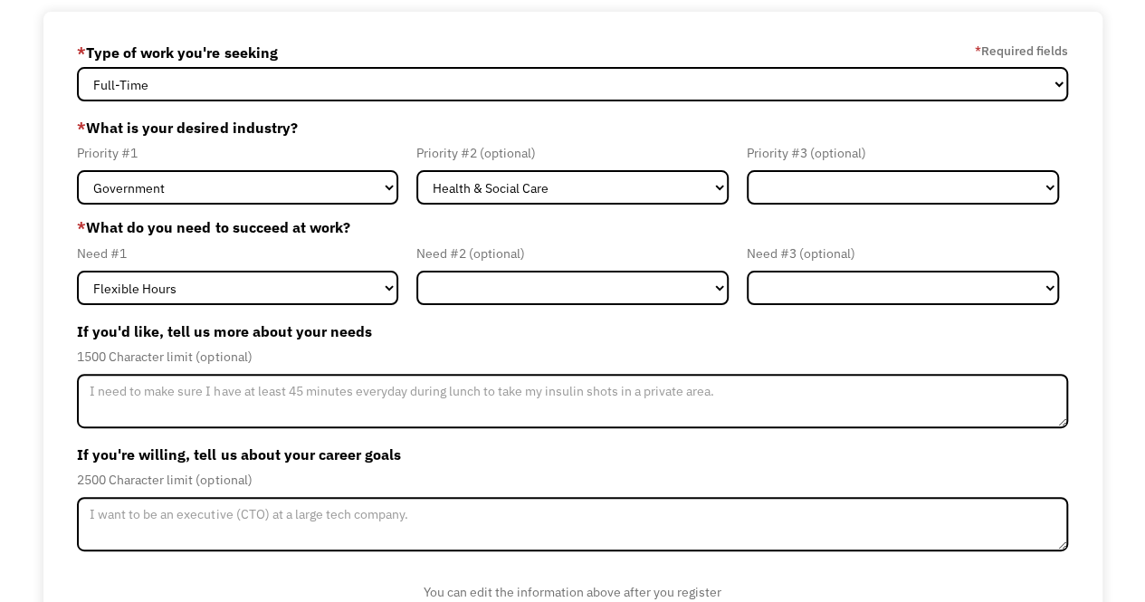
click at [699, 146] on div "Priority #2 (optional)" at bounding box center [572, 153] width 312 height 22
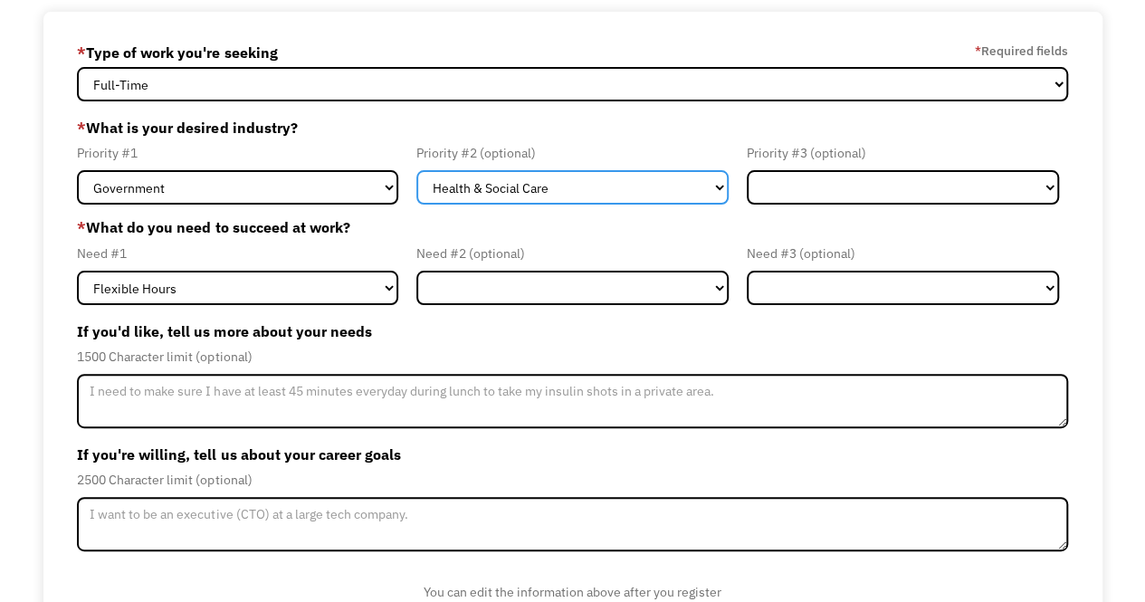
click at [623, 189] on select "Government Finance & Insurance Health & Social Care Tech & Engineering Creative…" at bounding box center [572, 187] width 312 height 34
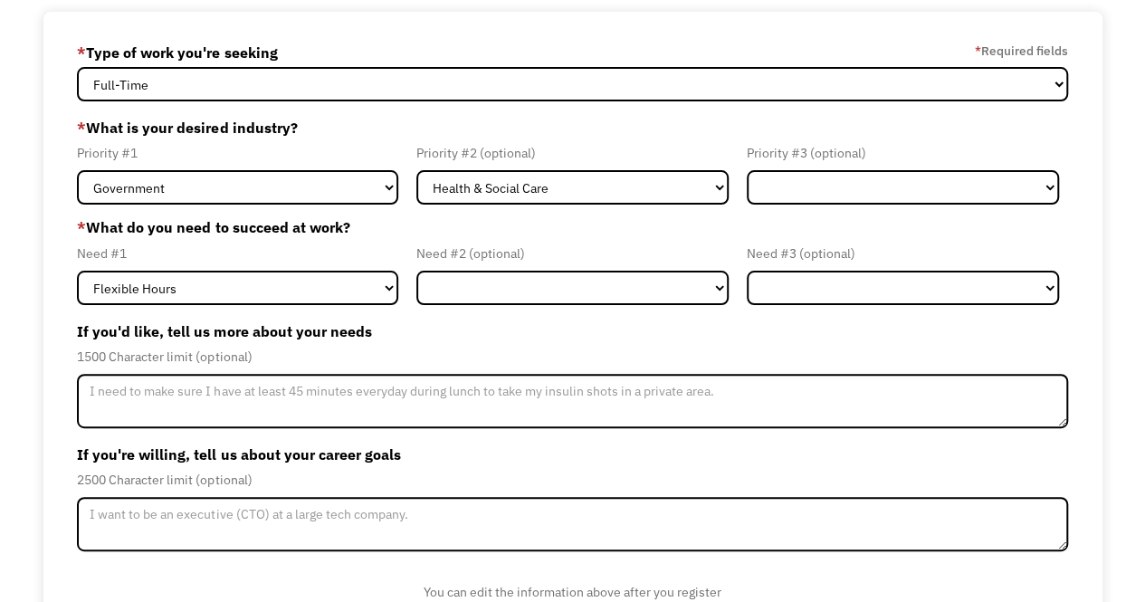
click at [662, 135] on label "* What is your desired industry?" at bounding box center [572, 127] width 990 height 29
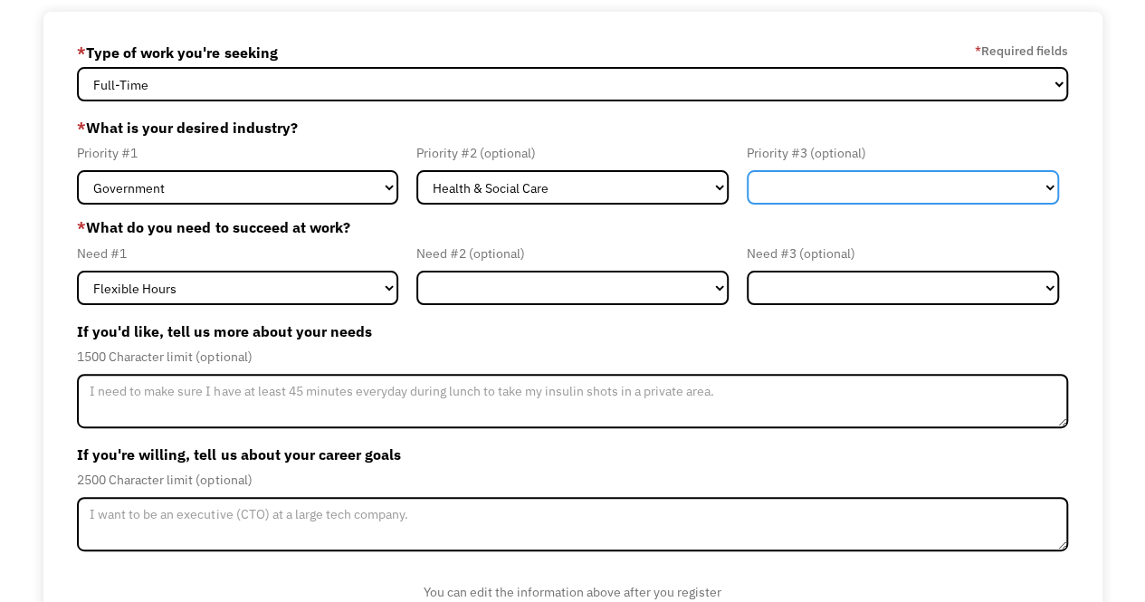
click at [804, 183] on select "Government Finance & Insurance Health & Social Care Tech & Engineering Creative…" at bounding box center [903, 187] width 312 height 34
select select "Administrative"
click at [747, 170] on select "Government Finance & Insurance Health & Social Care Tech & Engineering Creative…" at bounding box center [903, 187] width 312 height 34
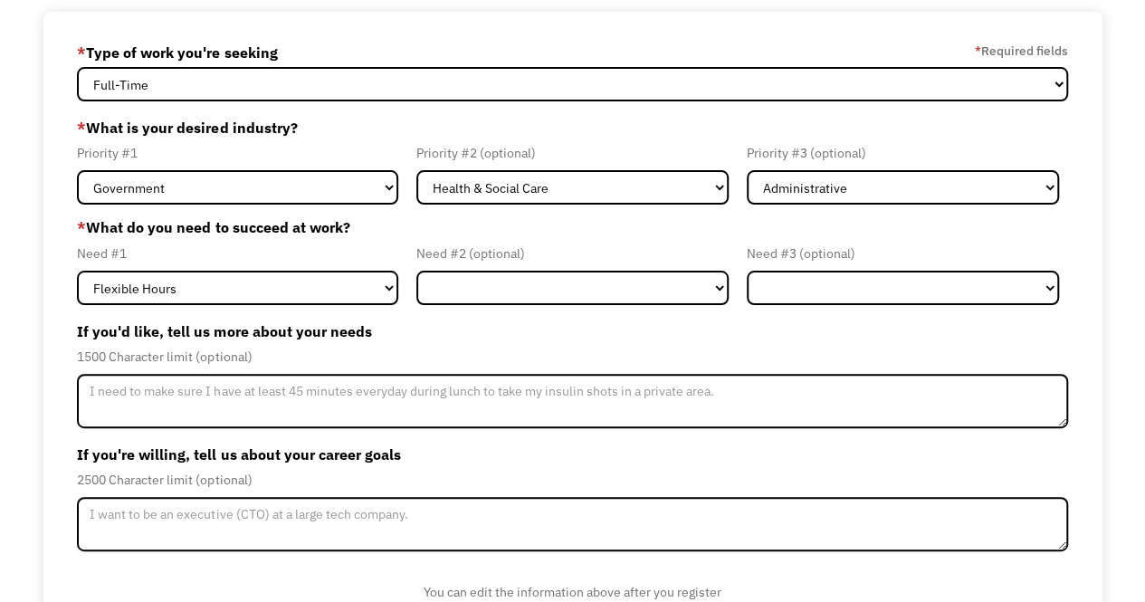
click at [737, 221] on label "* What do you need to succeed at work?" at bounding box center [572, 227] width 990 height 22
click at [463, 301] on select "Flexible Hours Remote Work Service Animal On-site Accommodations Visual Support…" at bounding box center [572, 288] width 312 height 34
click at [337, 301] on select "Flexible Hours Remote Work Service Animal On-site Accommodations Visual Support…" at bounding box center [237, 288] width 321 height 34
select select "Remote Work"
click at [77, 271] on select "Flexible Hours Remote Work Service Animal On-site Accommodations Visual Support…" at bounding box center [237, 288] width 321 height 34
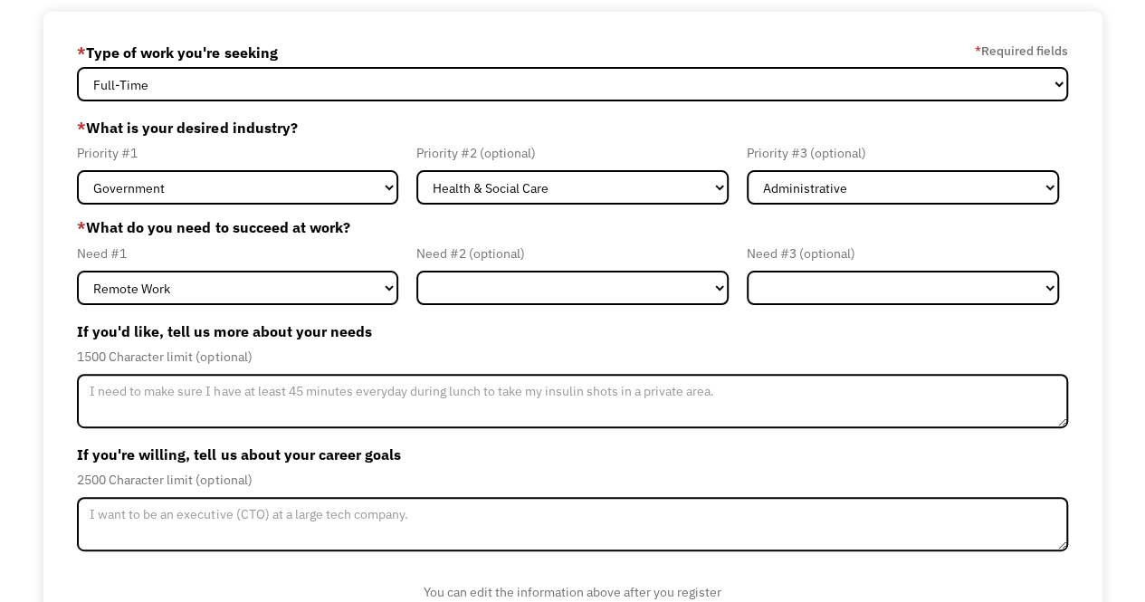
click at [438, 231] on label "* What do you need to succeed at work?" at bounding box center [572, 227] width 990 height 22
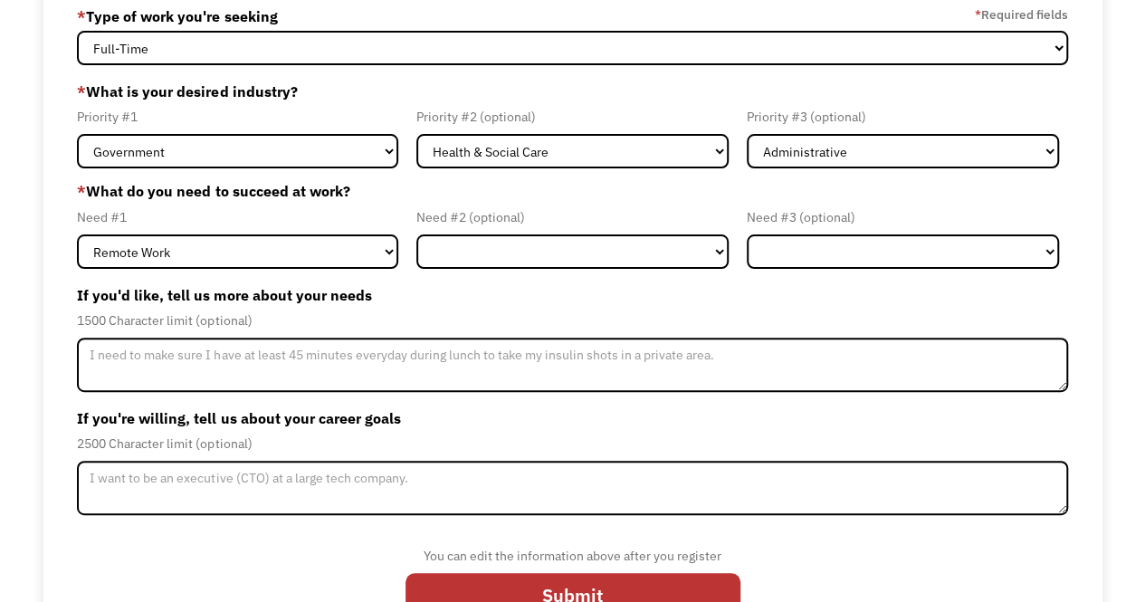
scroll to position [196, 0]
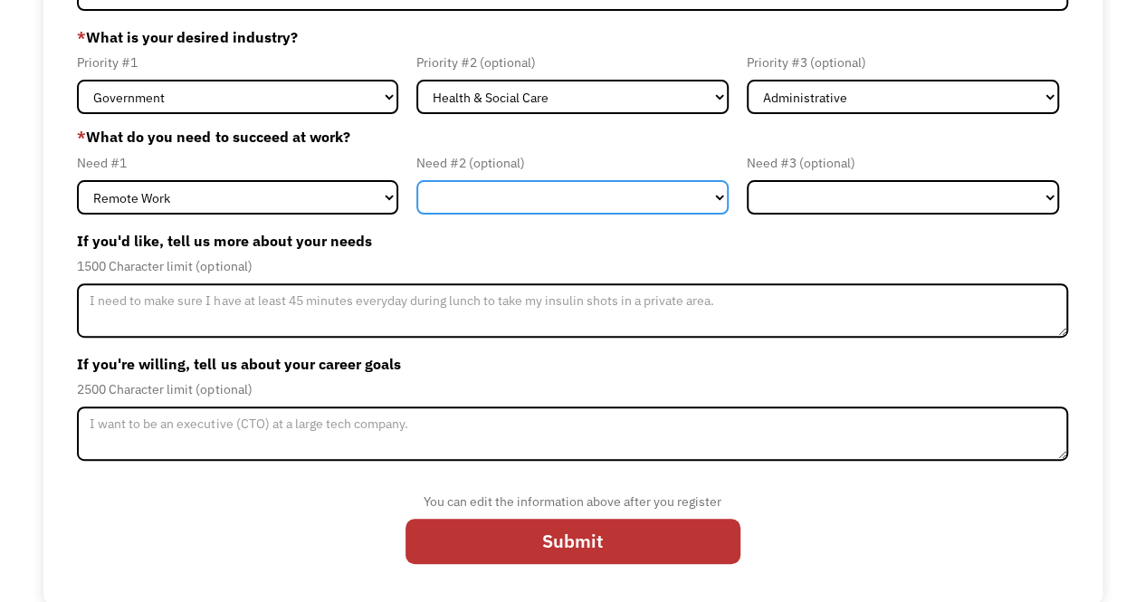
click at [626, 198] on select "Flexible Hours Remote Work Service Animal On-site Accommodations Visual Support…" at bounding box center [572, 197] width 312 height 34
select select "Flexible Hours"
click at [416, 180] on select "Flexible Hours Remote Work Service Animal On-site Accommodations Visual Support…" at bounding box center [572, 197] width 312 height 34
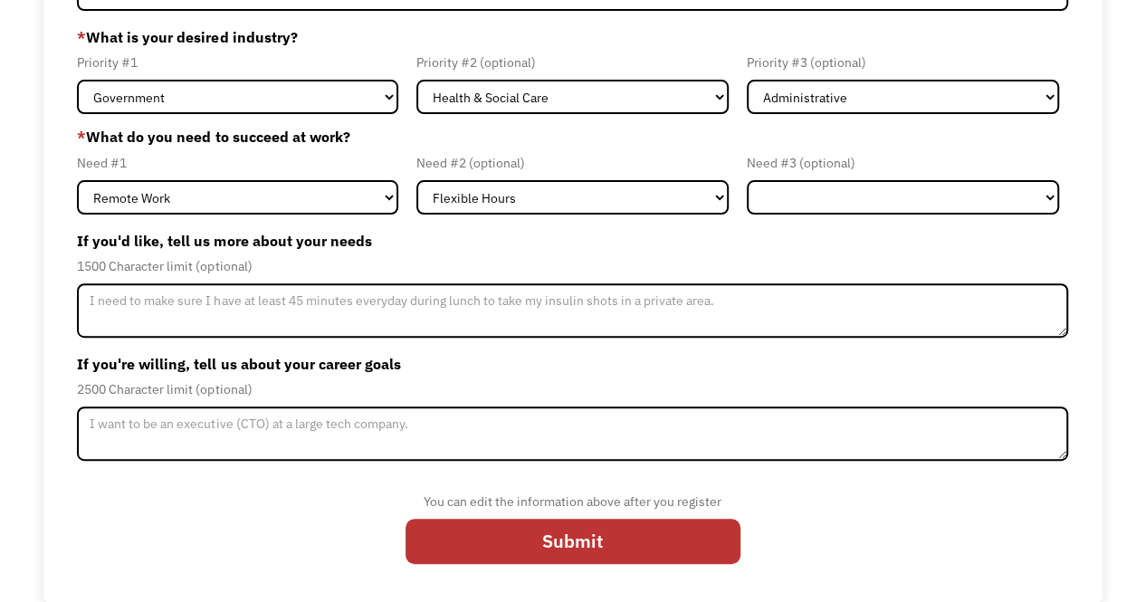
click at [563, 245] on label "If you'd like, tell us more about your needs" at bounding box center [572, 240] width 990 height 29
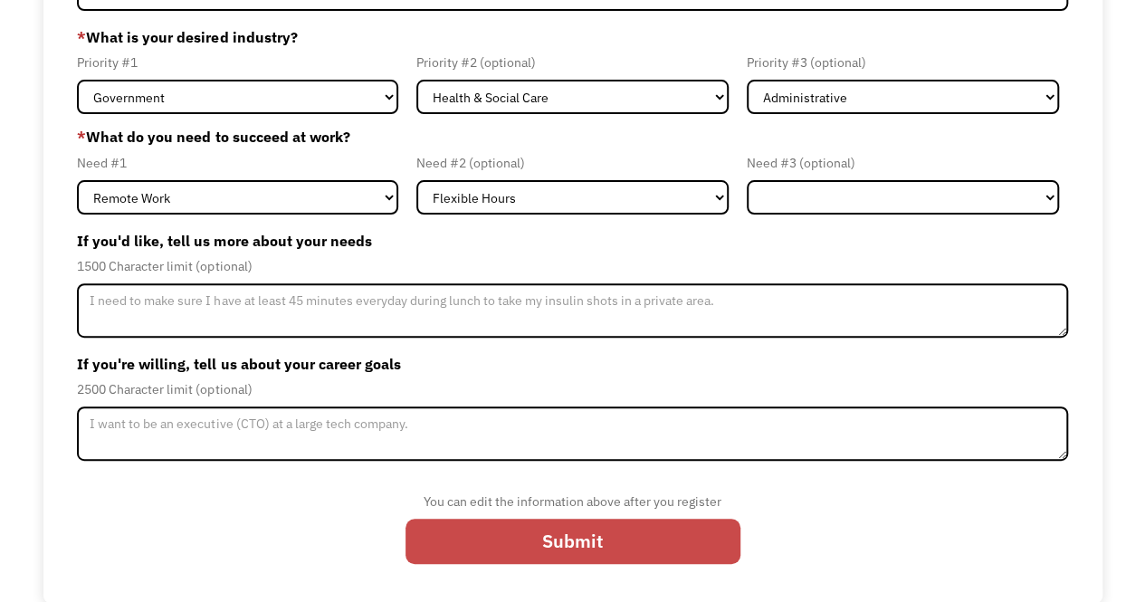
click at [646, 543] on input "Submit" at bounding box center [573, 542] width 335 height 46
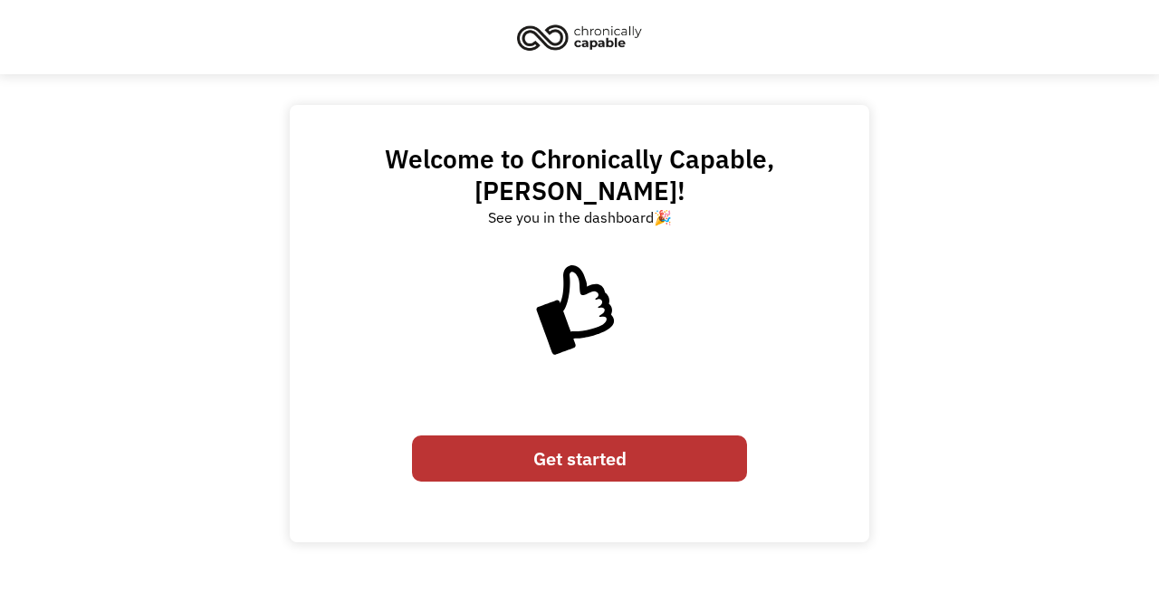
click at [636, 435] on link "Get started" at bounding box center [579, 458] width 335 height 46
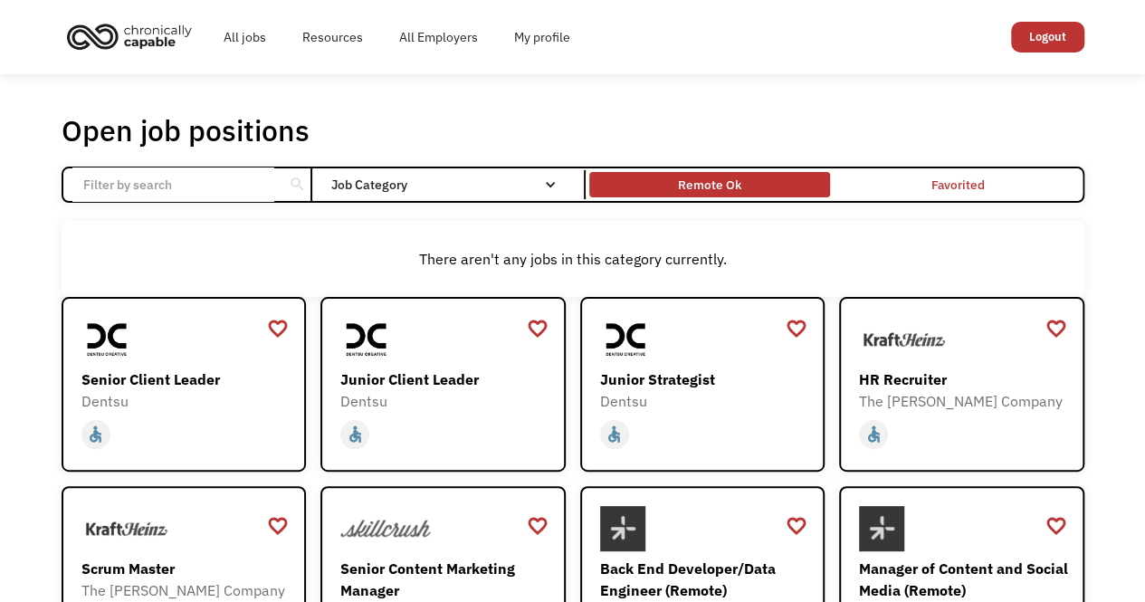
click at [733, 183] on div "Remote Ok" at bounding box center [709, 185] width 63 height 22
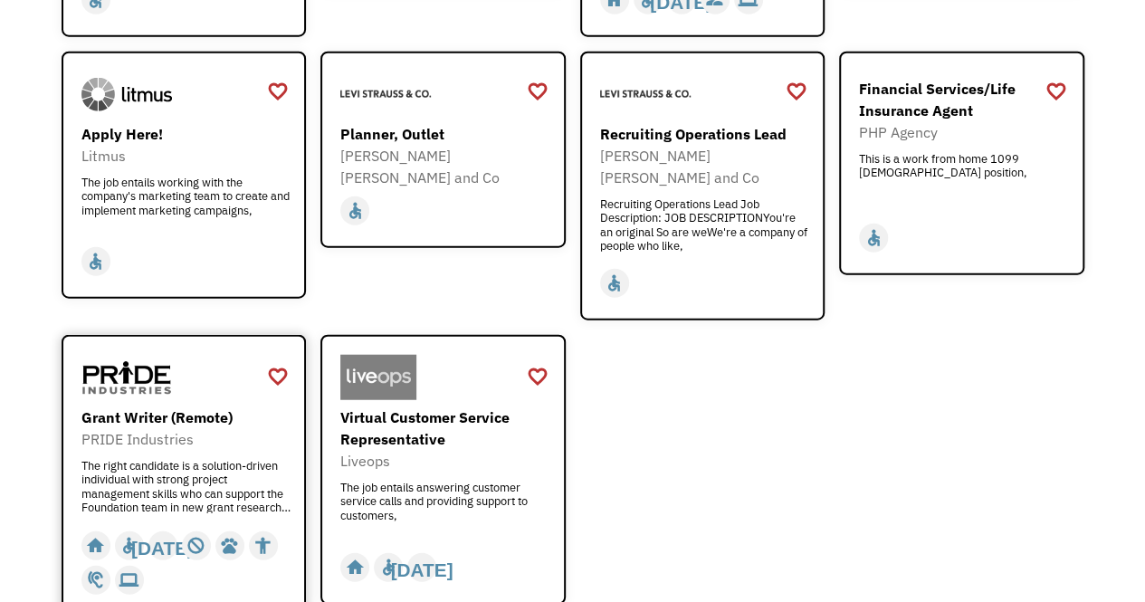
scroll to position [2354, 0]
